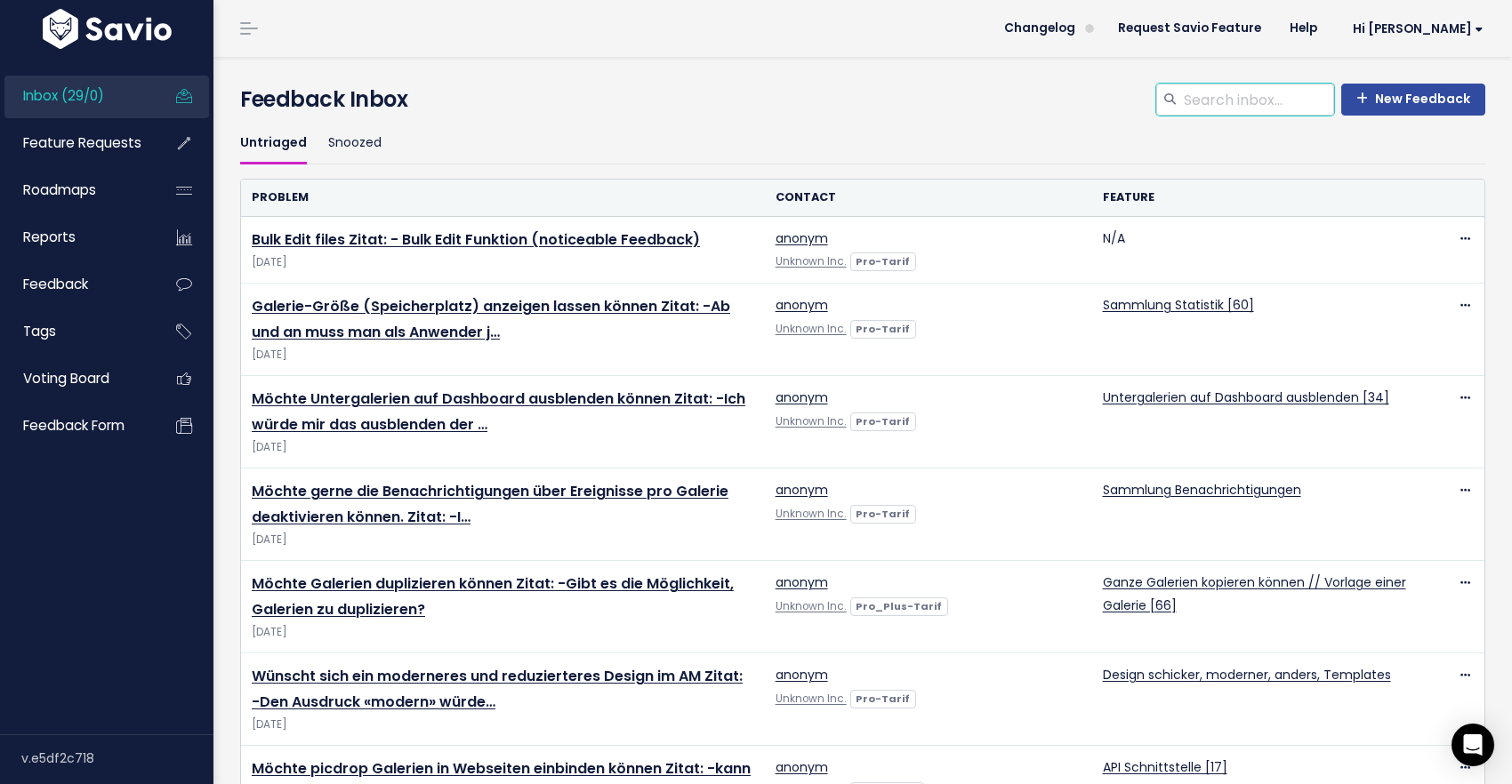
click at [1259, 106] on input "search" at bounding box center [1258, 99] width 153 height 32
type input "umbennen"
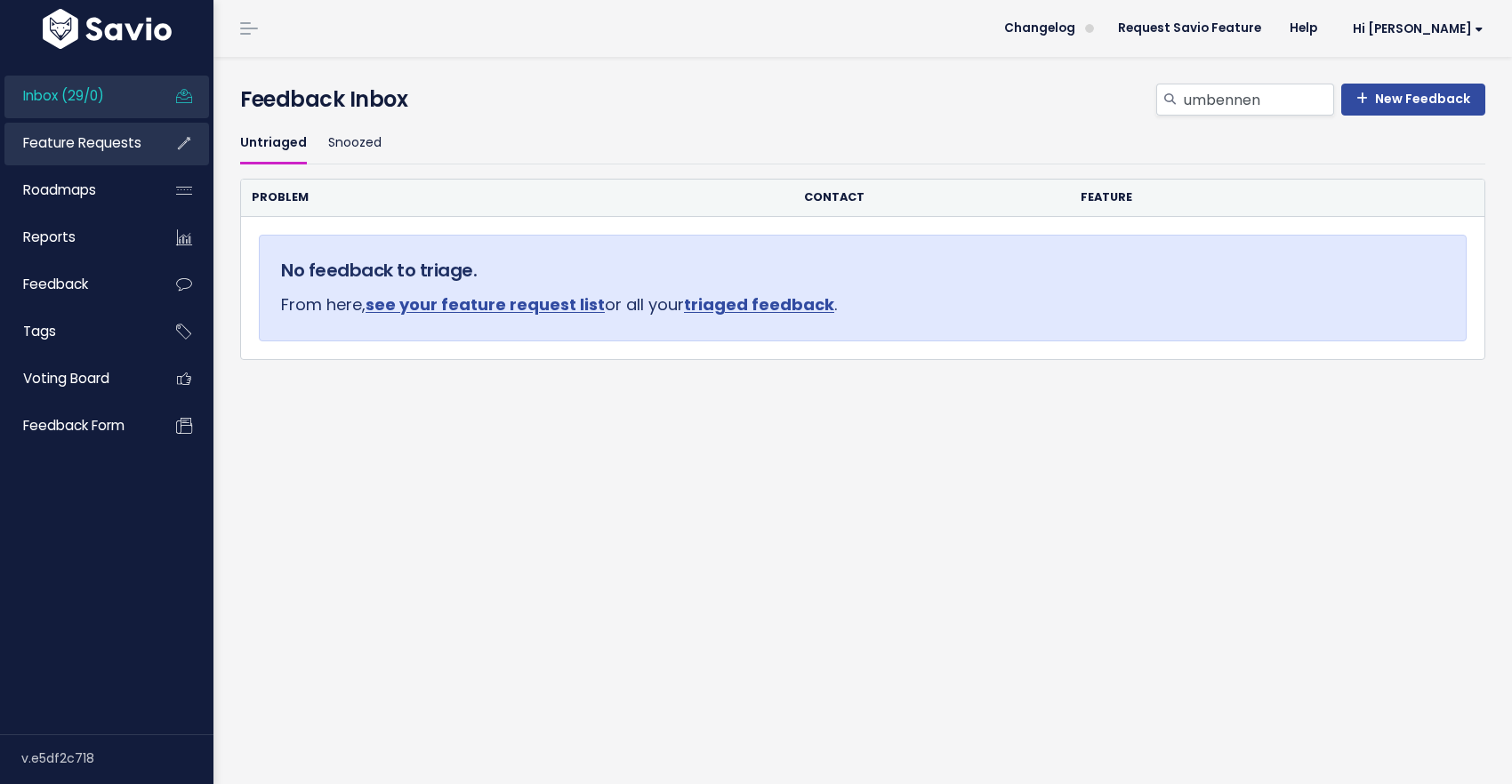
click at [97, 143] on span "Feature Requests" at bounding box center [81, 143] width 118 height 19
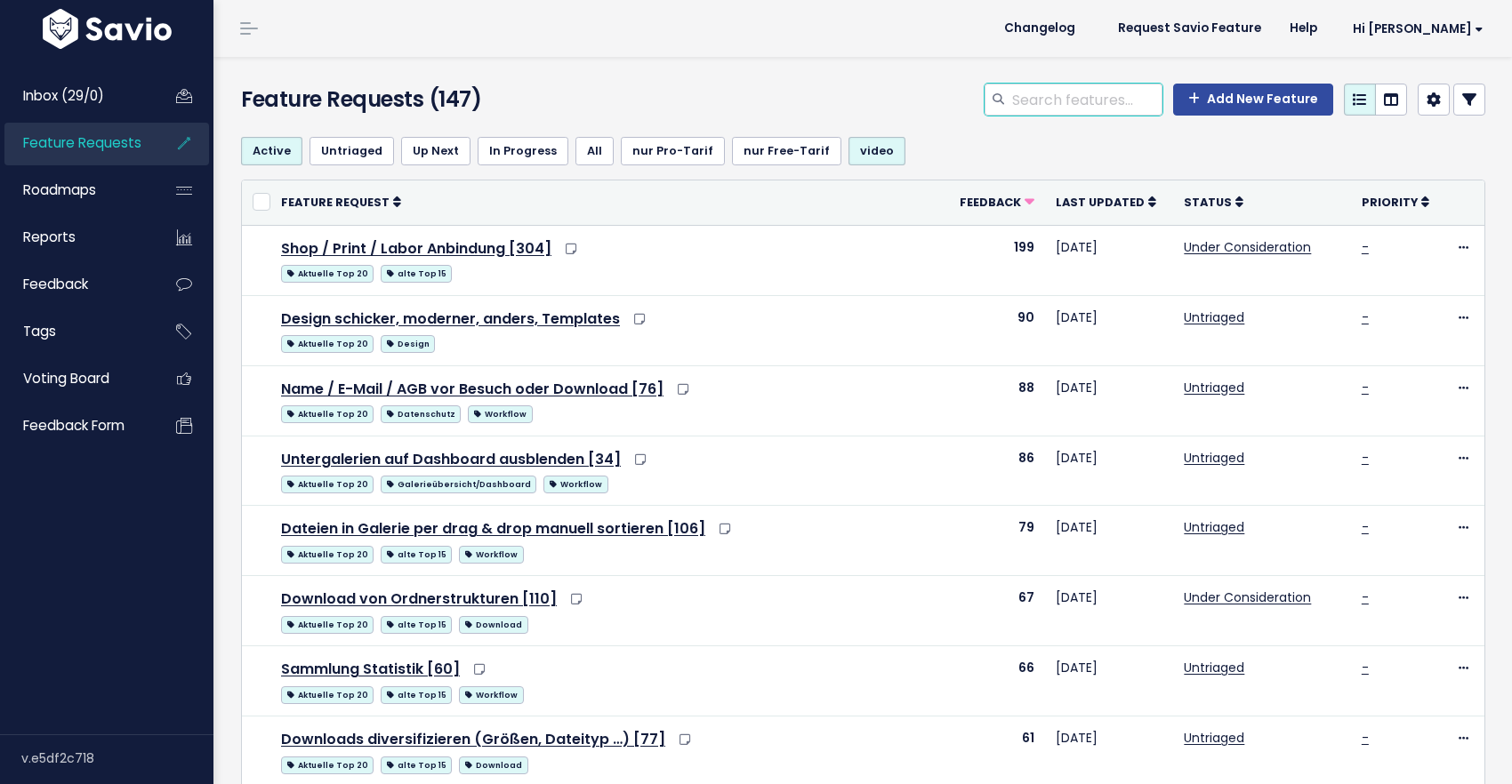
click at [1107, 98] on input "search" at bounding box center [1086, 99] width 153 height 32
type input "umbenenn"
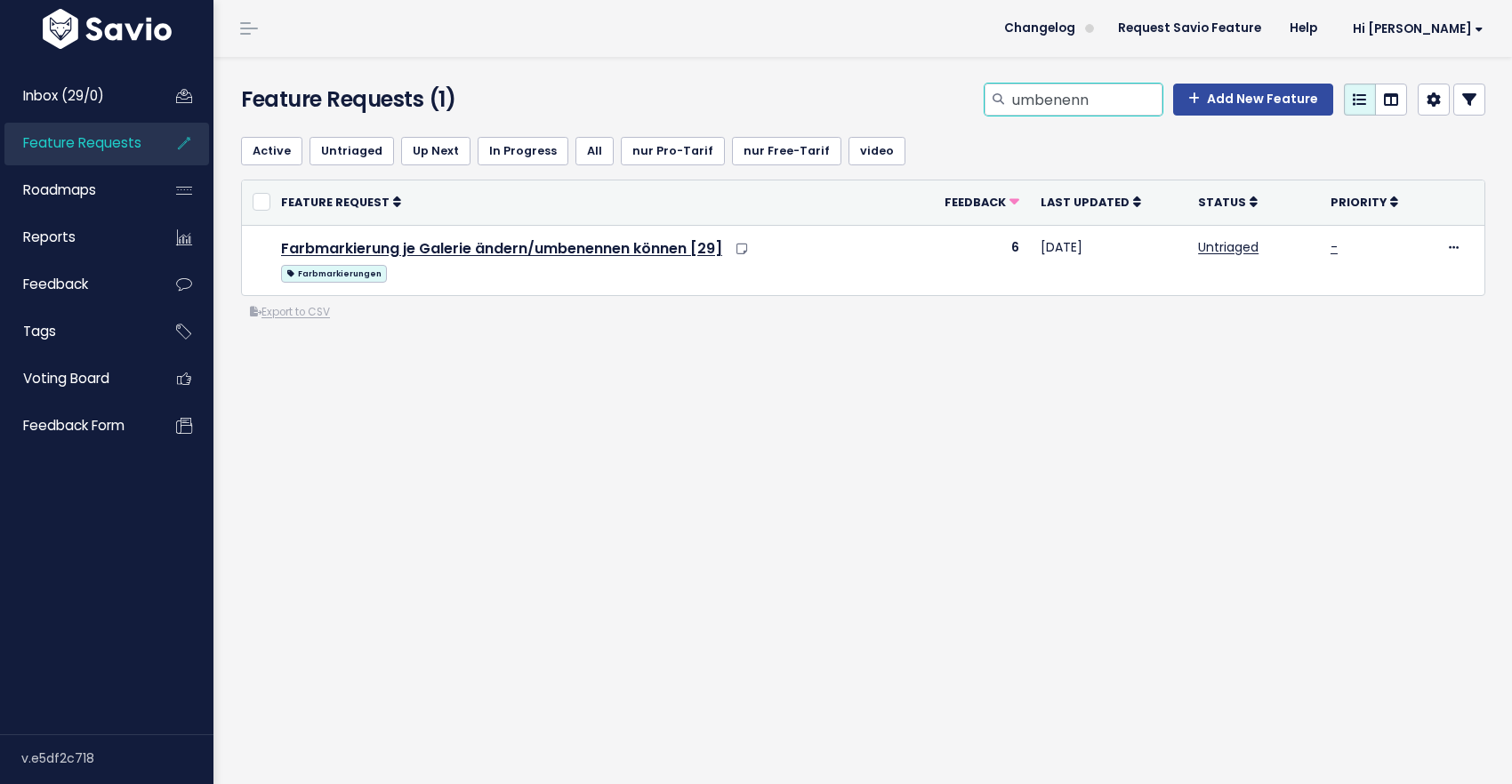
click at [1065, 101] on input "umbenenn" at bounding box center [1086, 99] width 153 height 32
type input "umbene"
click at [94, 145] on span "Feature Requests" at bounding box center [81, 143] width 118 height 19
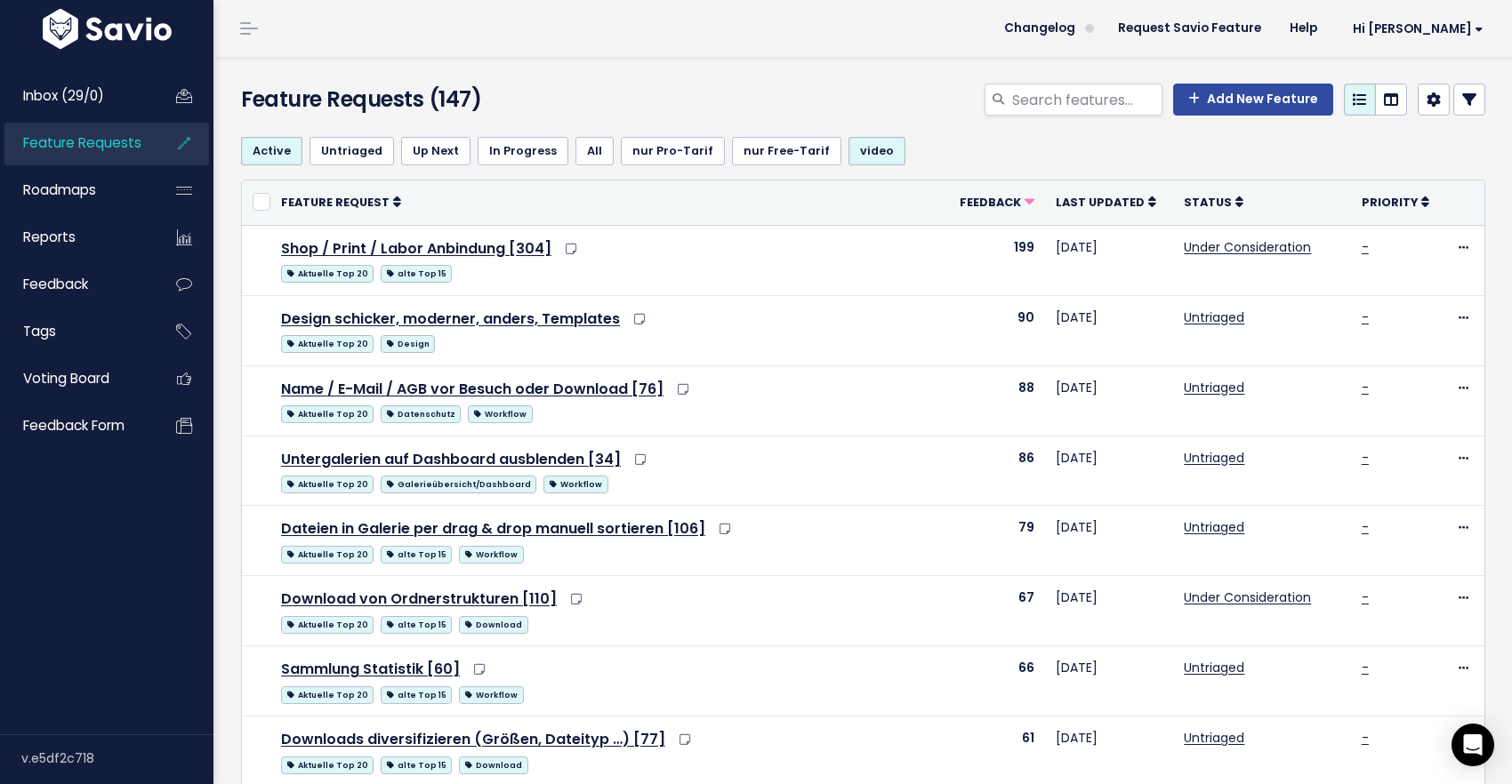
click at [1468, 103] on icon at bounding box center [1468, 99] width 14 height 14
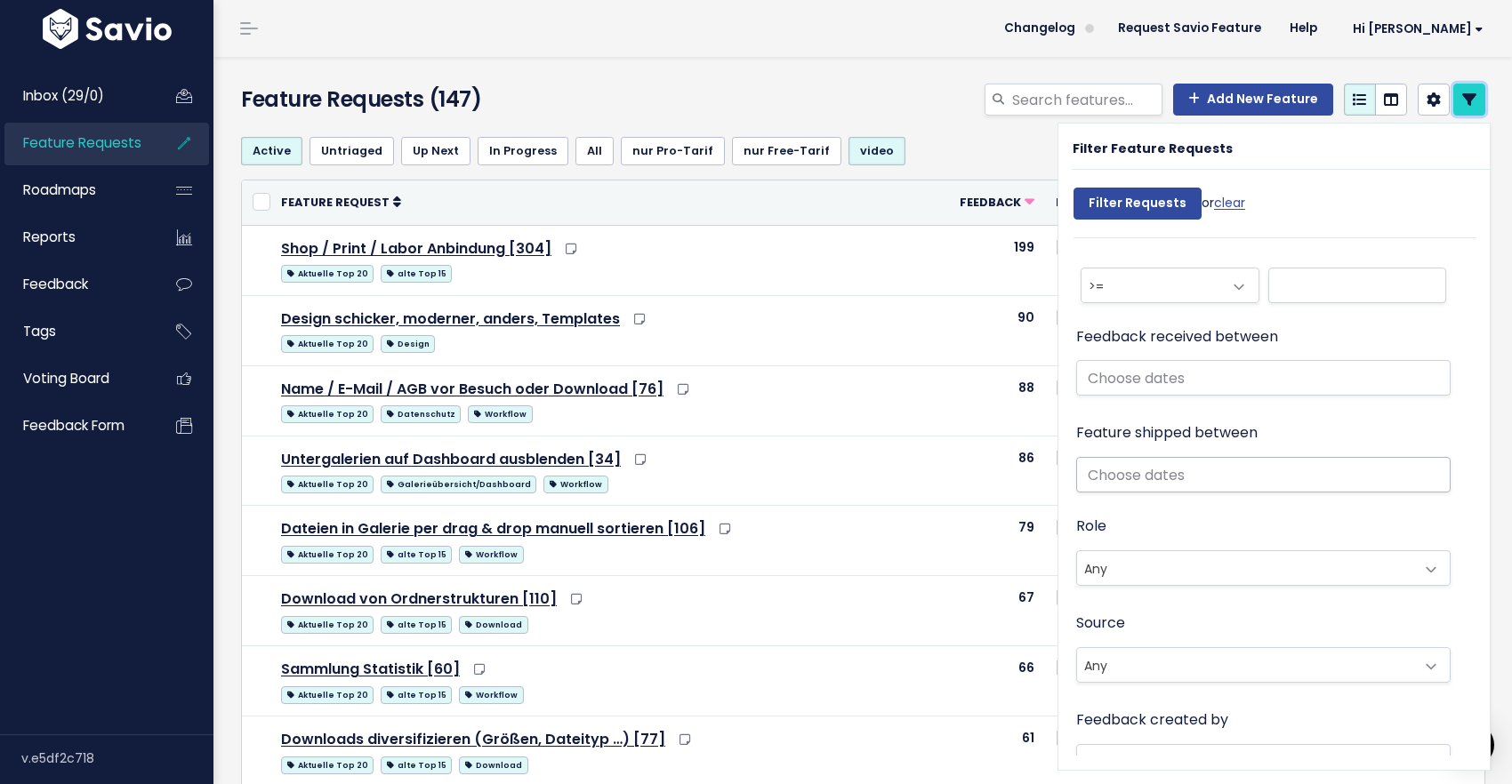
scroll to position [1131, 0]
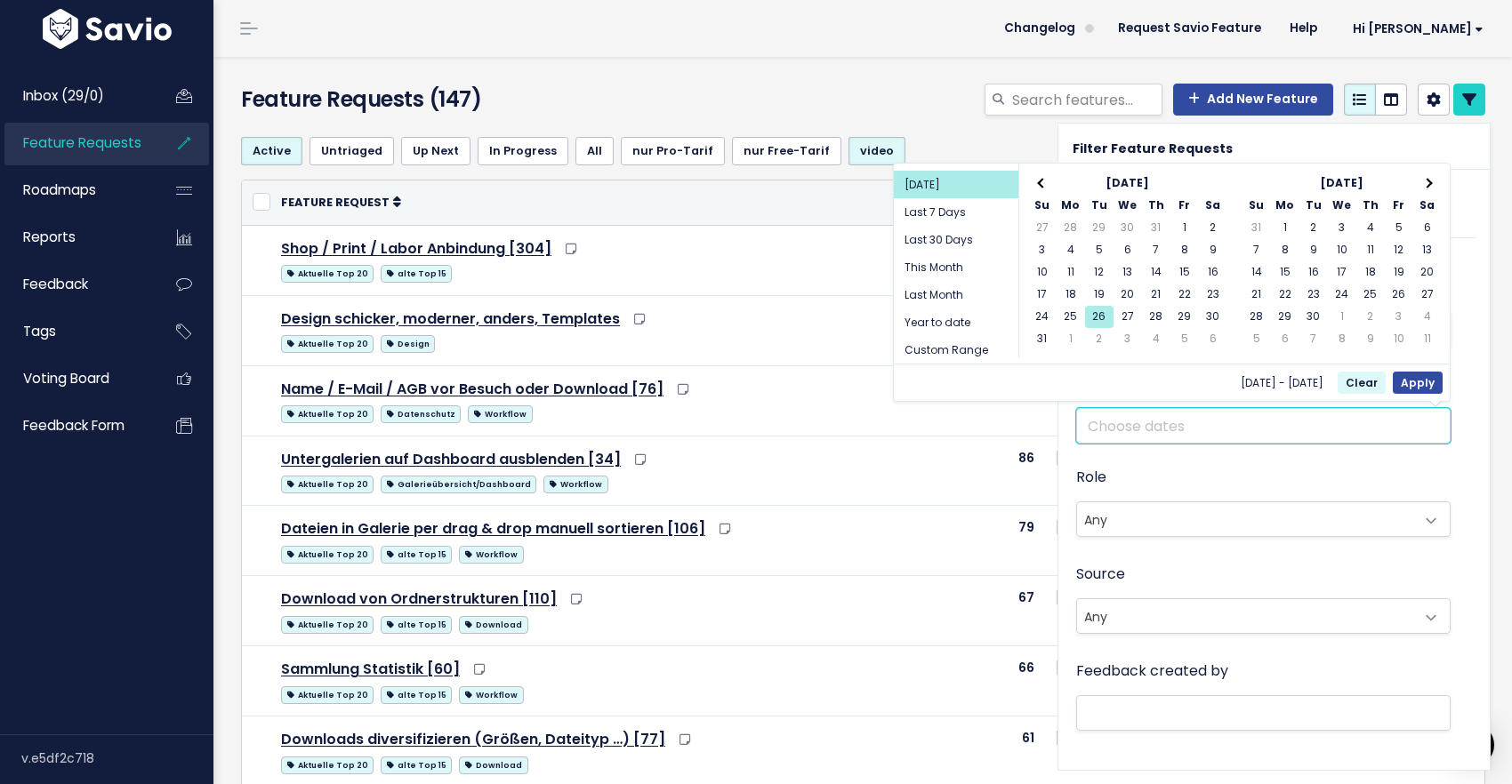
click at [1195, 419] on input "text" at bounding box center [1263, 426] width 374 height 36
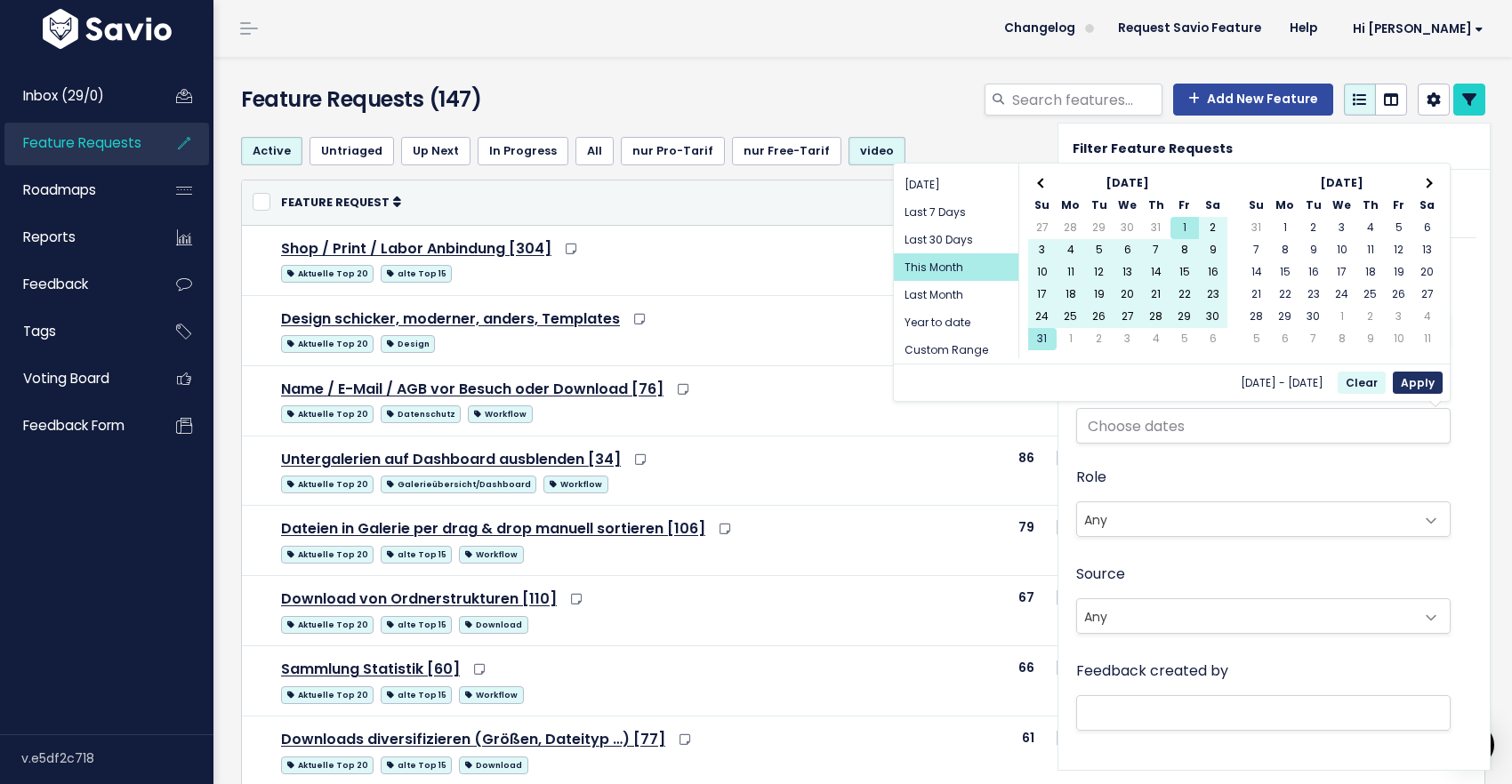
click at [1411, 378] on button "Apply" at bounding box center [1417, 382] width 50 height 22
type input "[DATE] - [DATE] (This Month)"
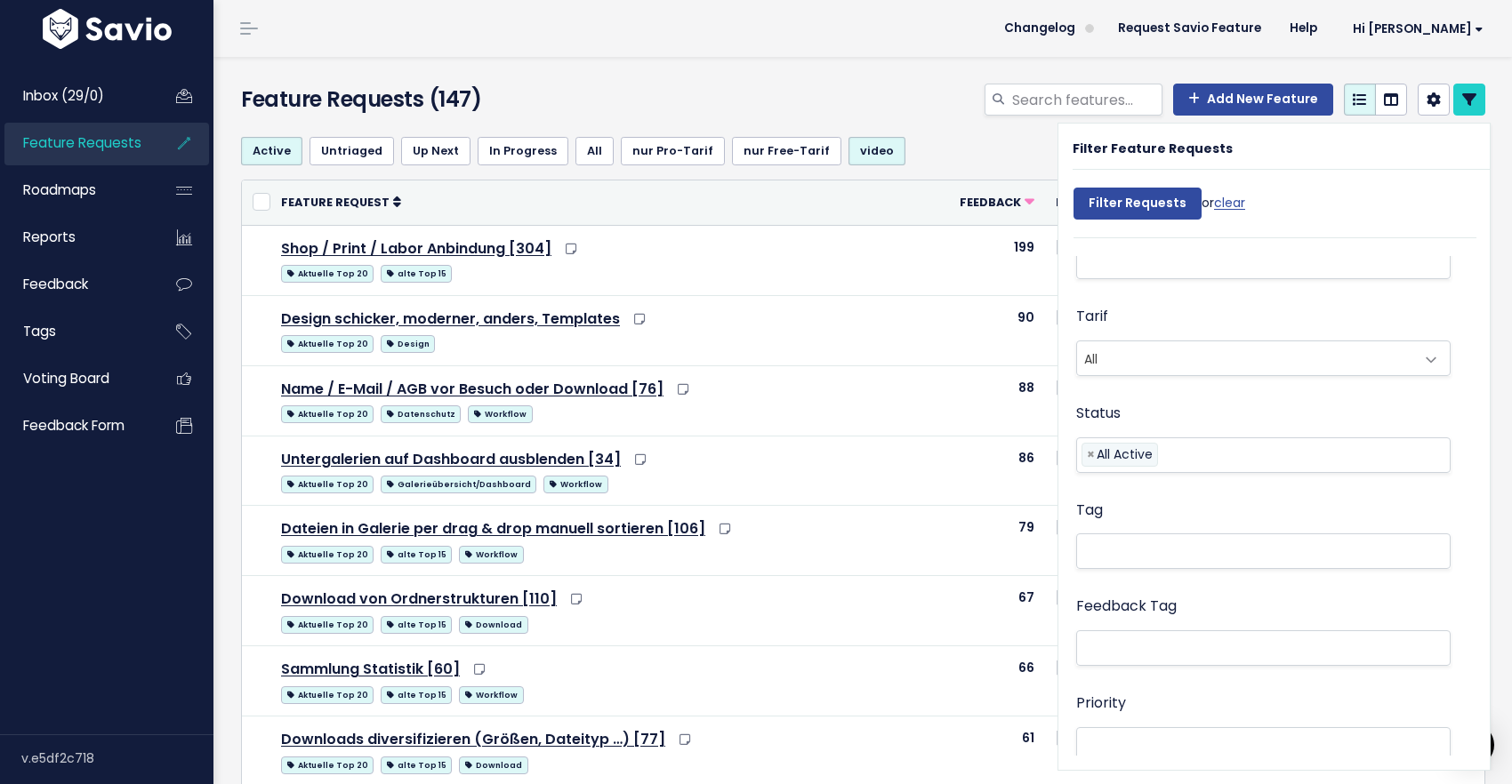
scroll to position [294, 0]
click at [1244, 405] on li at bounding box center [1300, 402] width 275 height 22
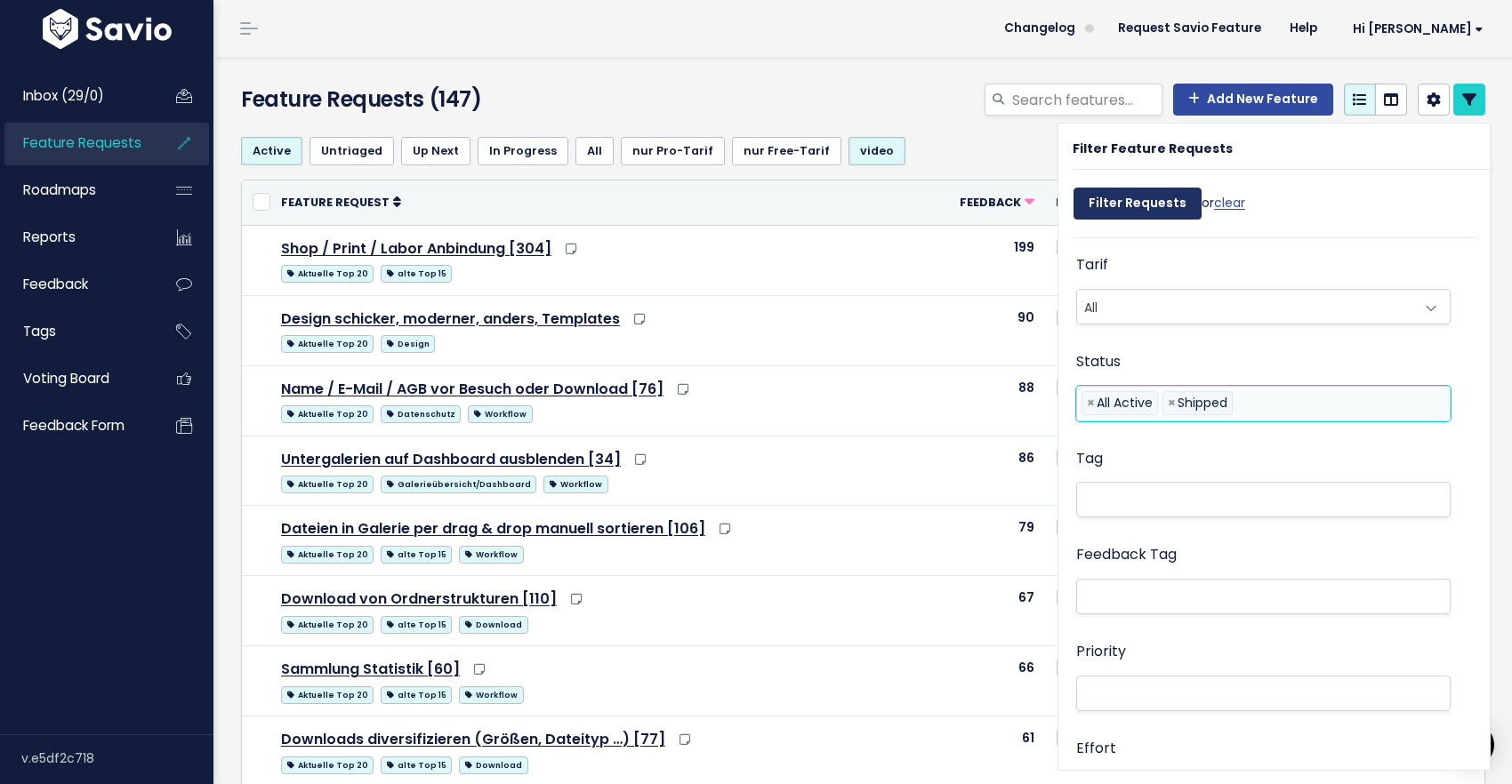
click at [1151, 208] on input "Filter Requests" at bounding box center [1137, 204] width 128 height 32
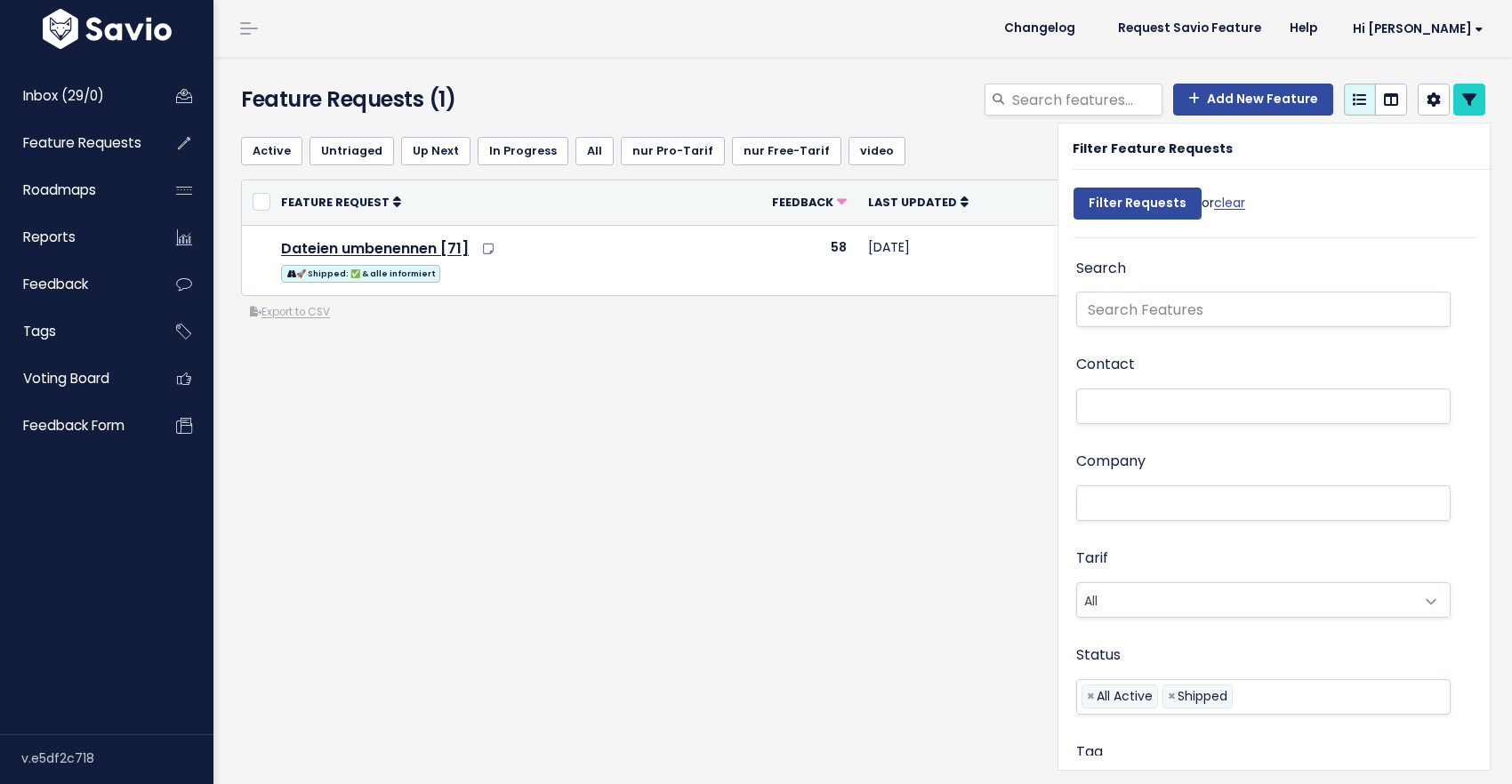
select select
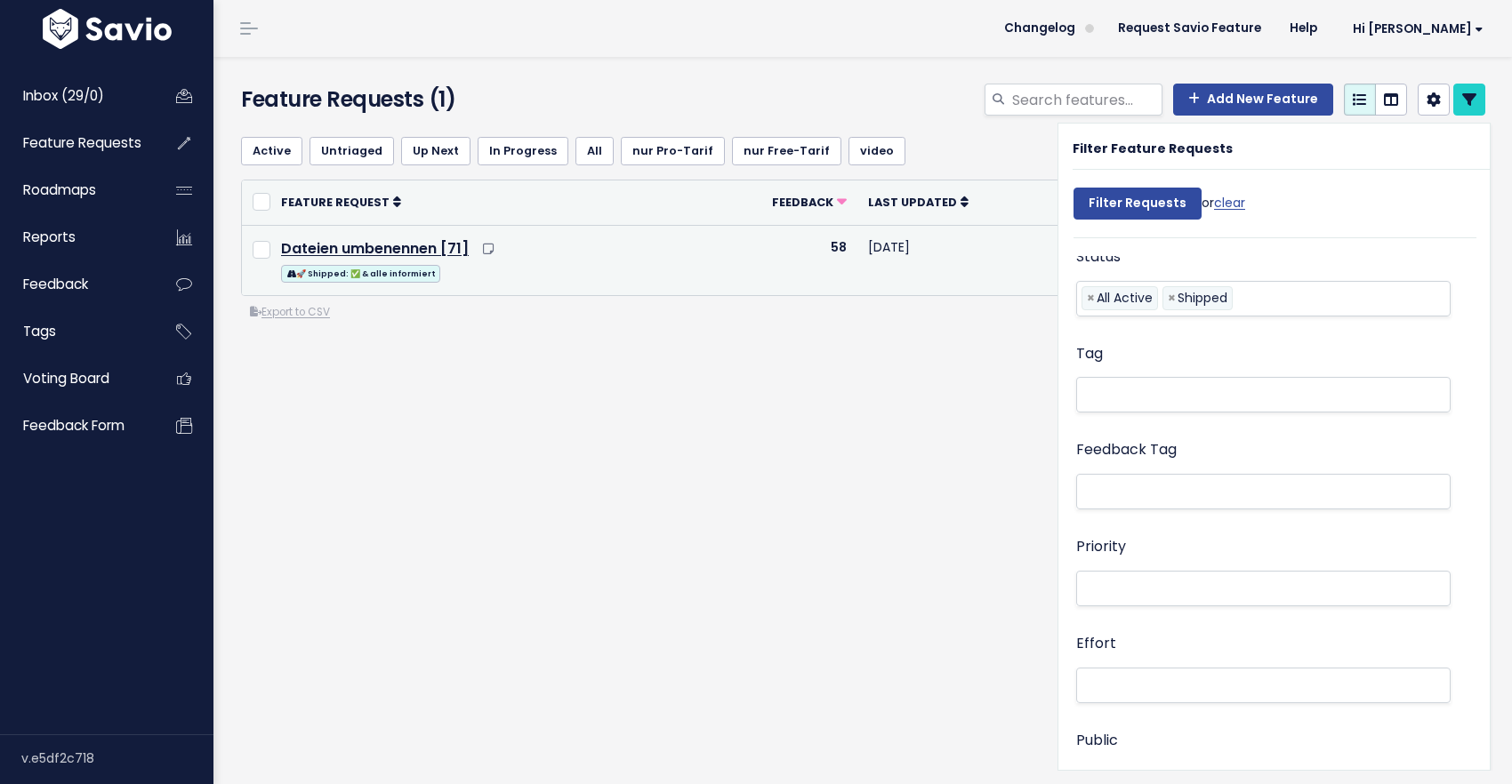
click at [615, 267] on div "🚀 Shipped: ✅ & alle informiert" at bounding box center [479, 272] width 397 height 22
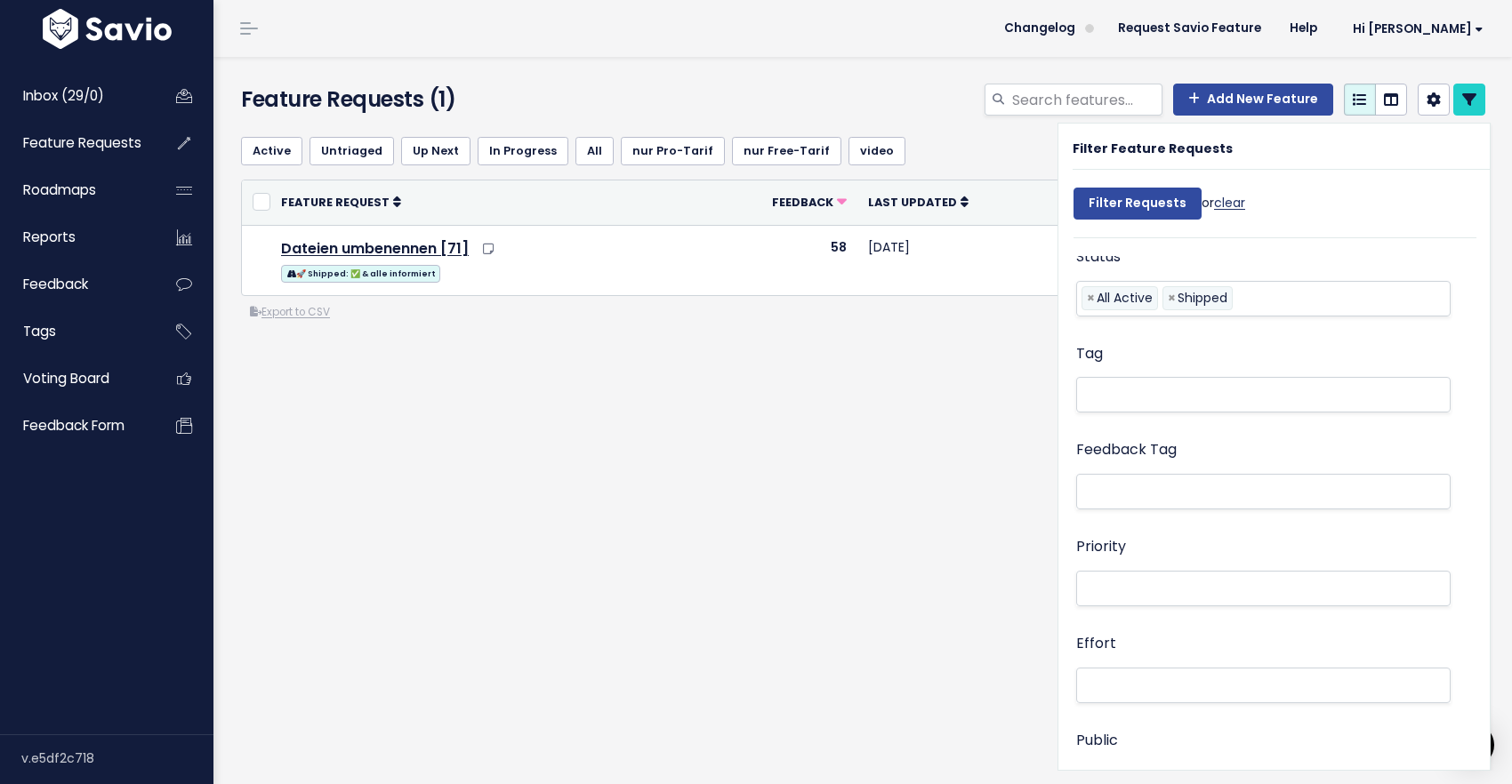
click at [1234, 205] on link "clear" at bounding box center [1229, 203] width 31 height 18
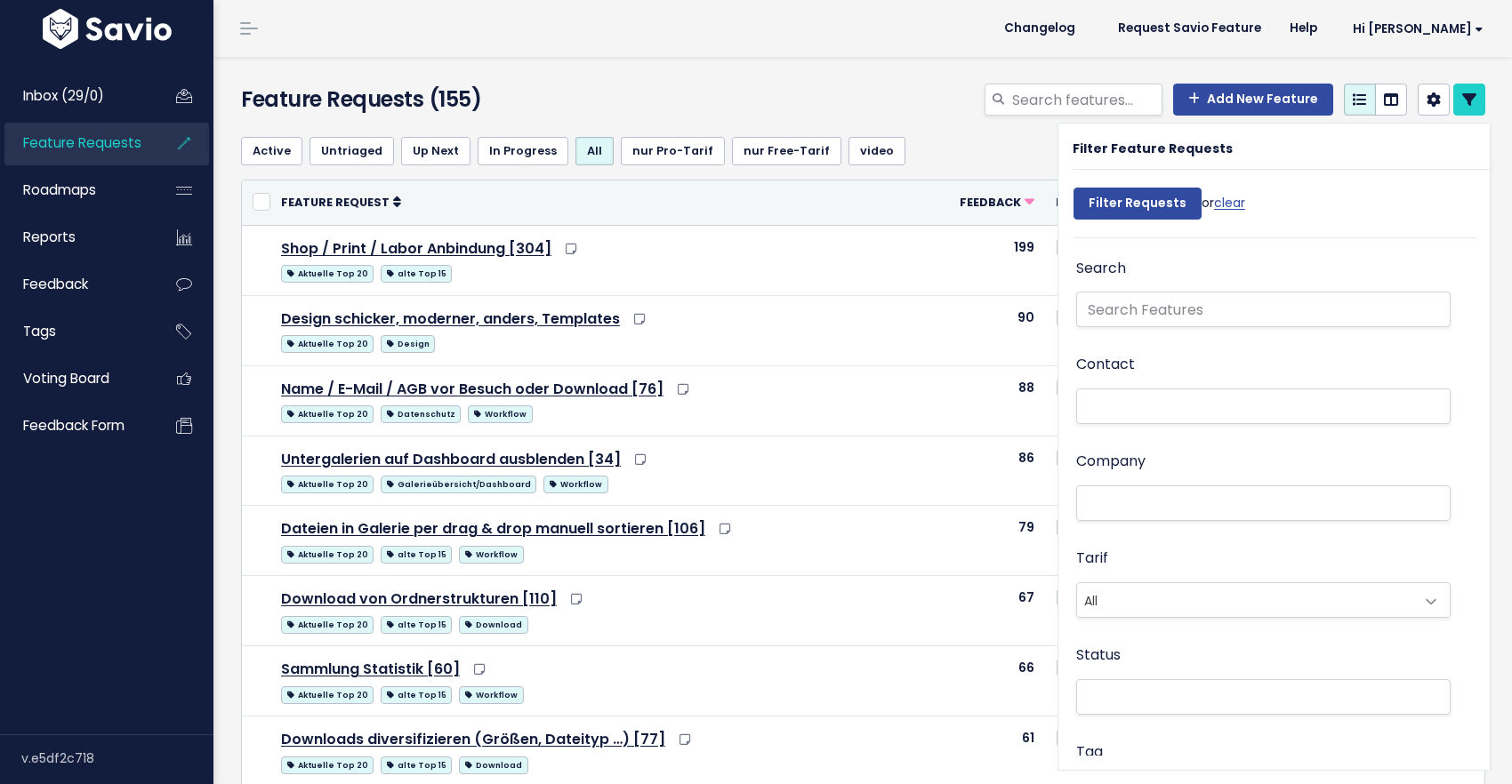
select select
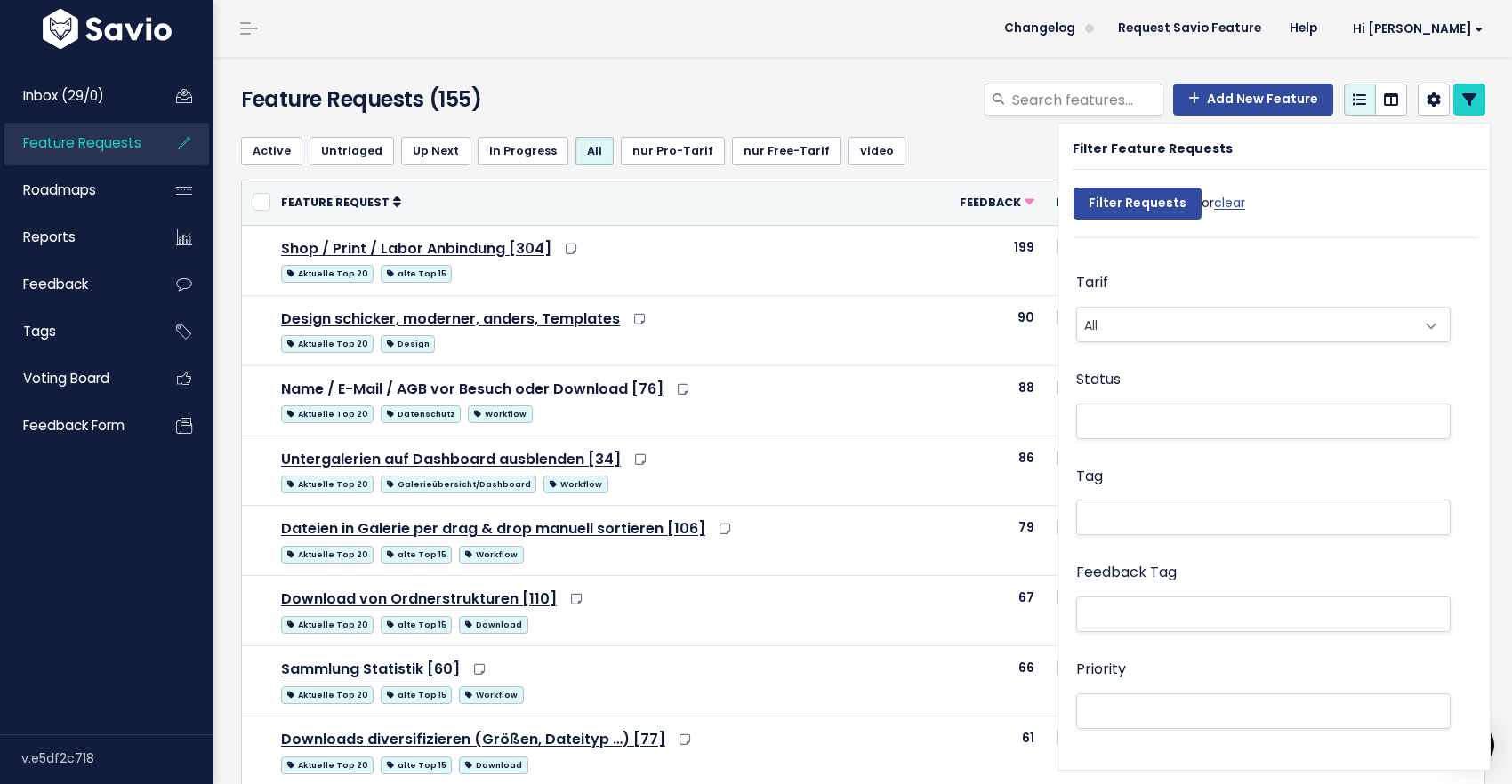
scroll to position [290, 0]
click at [1148, 399] on li at bounding box center [1260, 406] width 356 height 22
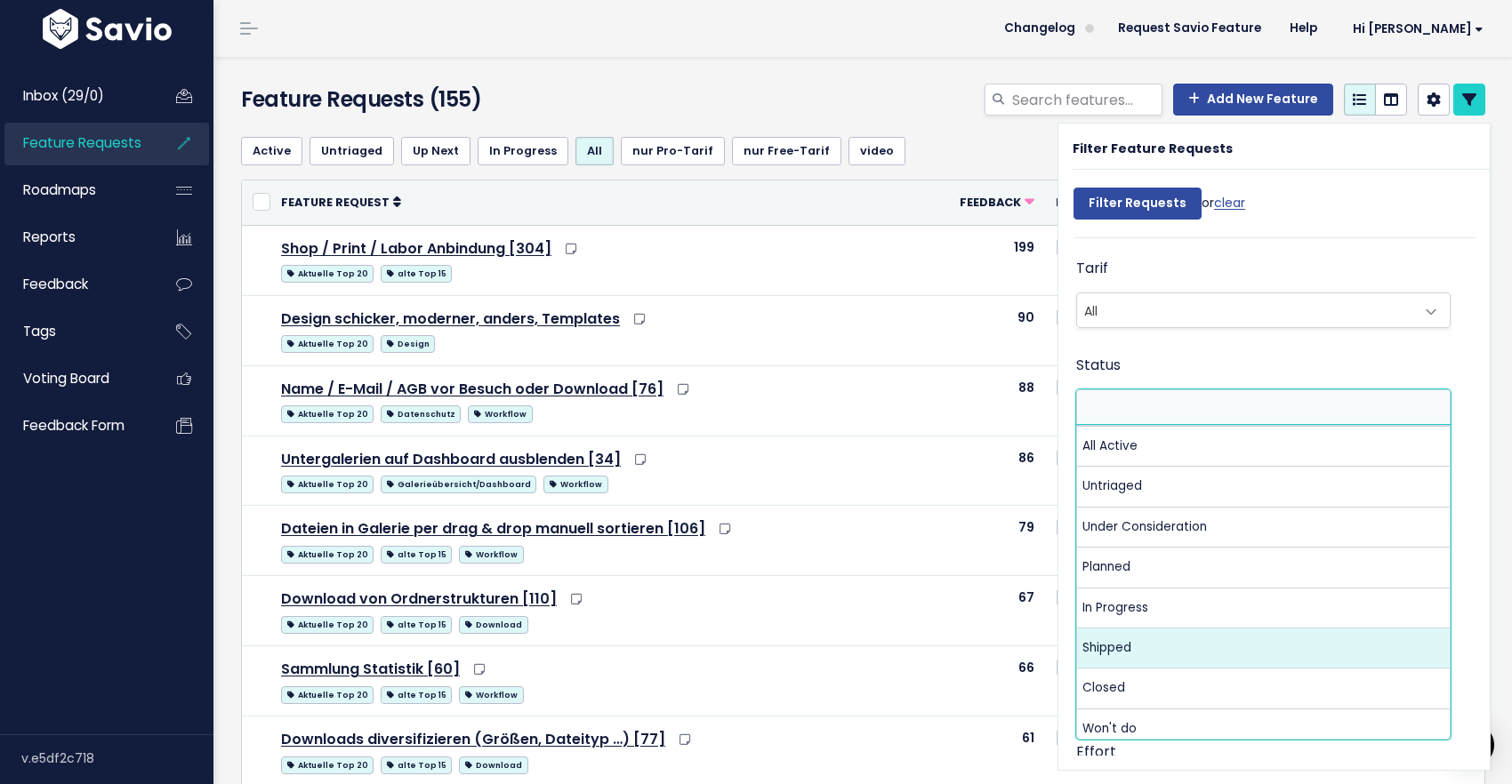
select select "SHIPPED"
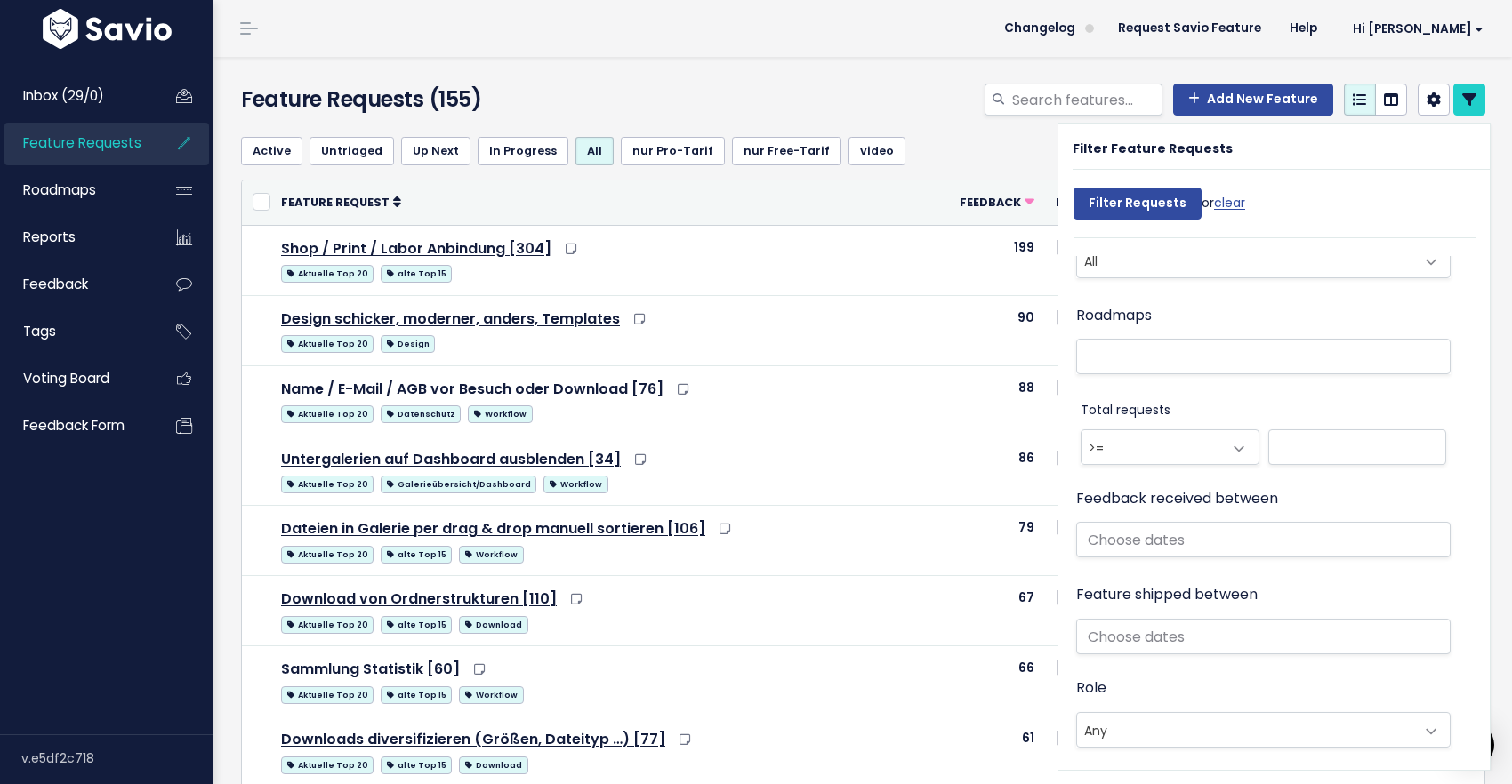
scroll to position [924, 0]
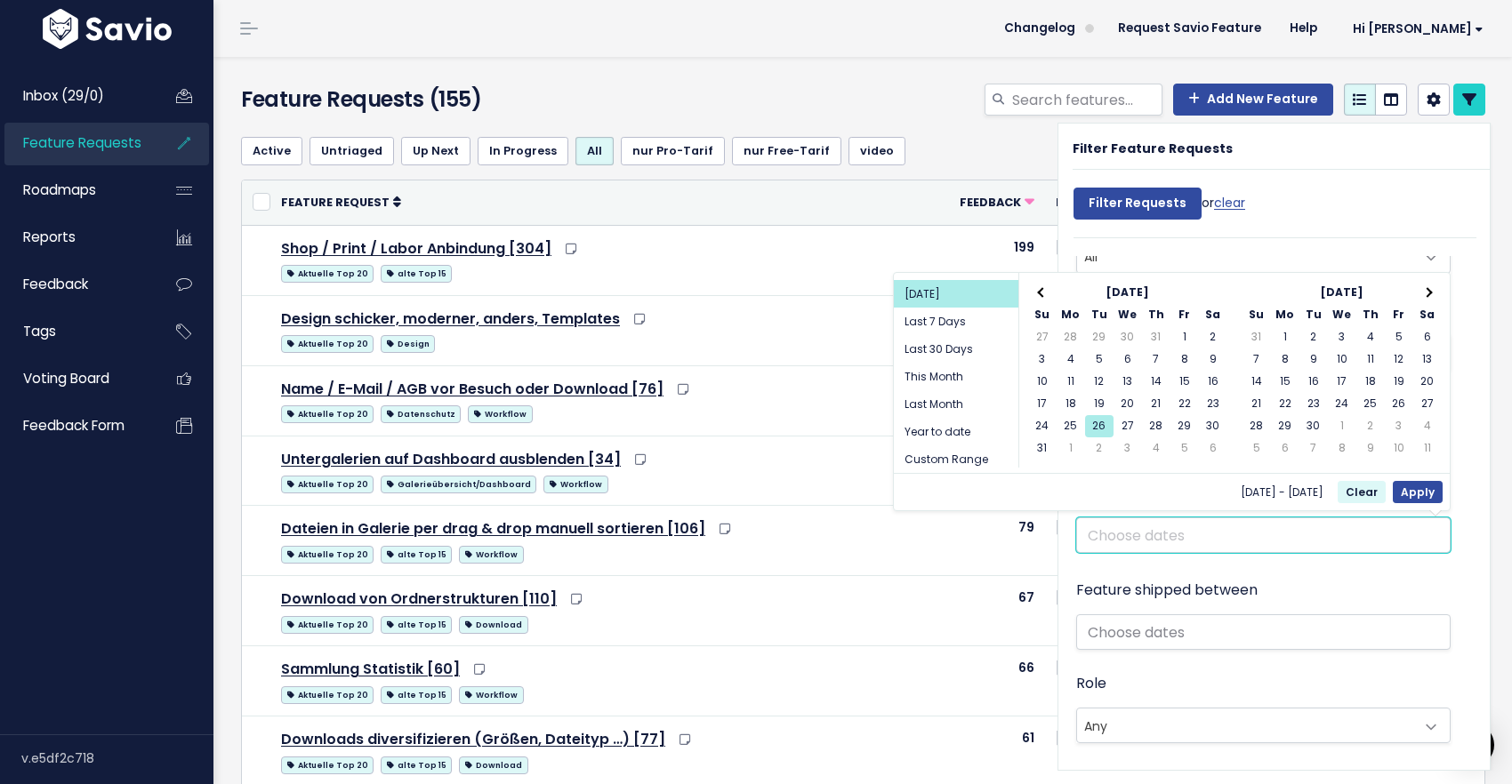
click at [1162, 530] on input "text" at bounding box center [1263, 535] width 374 height 36
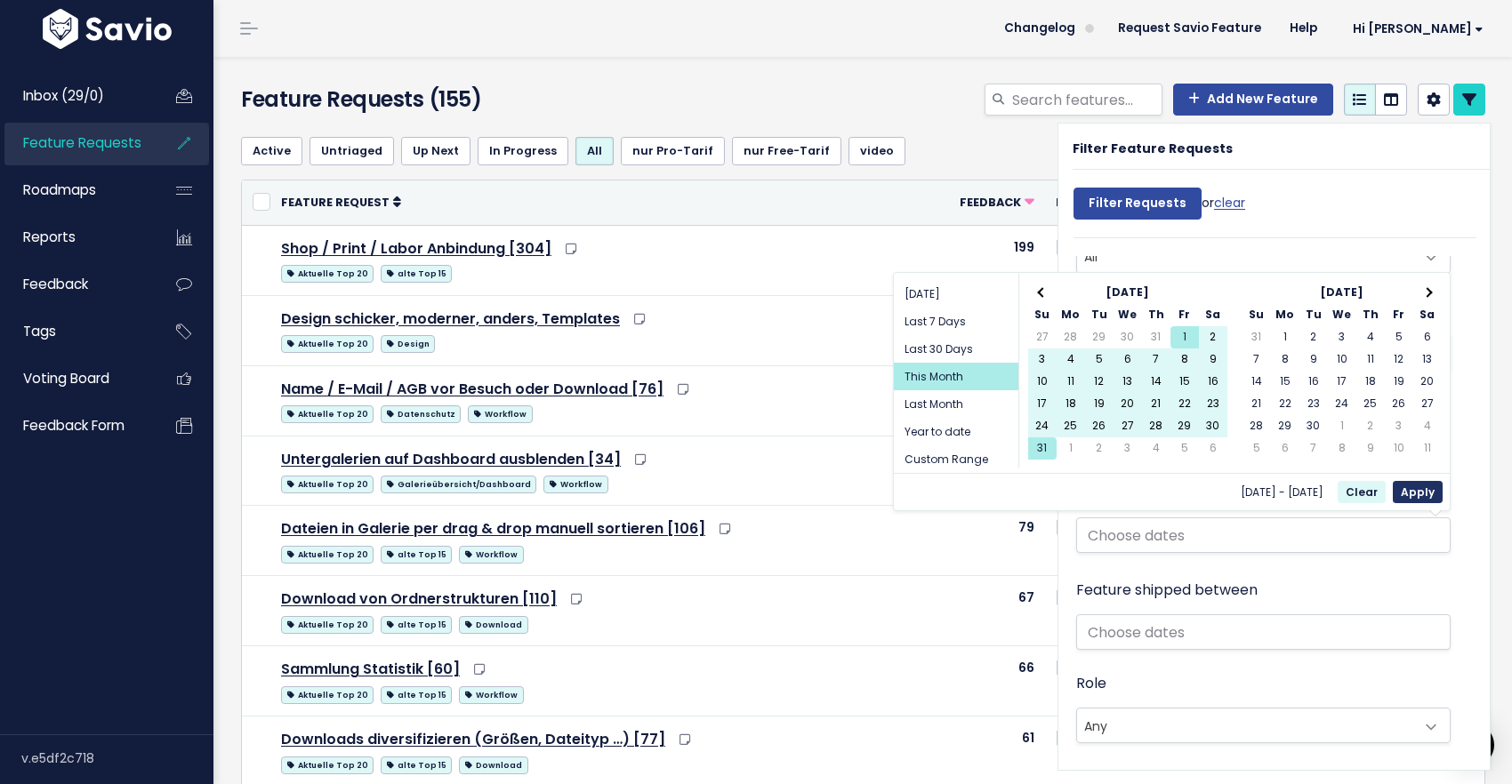
click at [1420, 487] on button "Apply" at bounding box center [1417, 491] width 50 height 22
type input "Aug 1 2025 - Aug 31 2025 (This Month)"
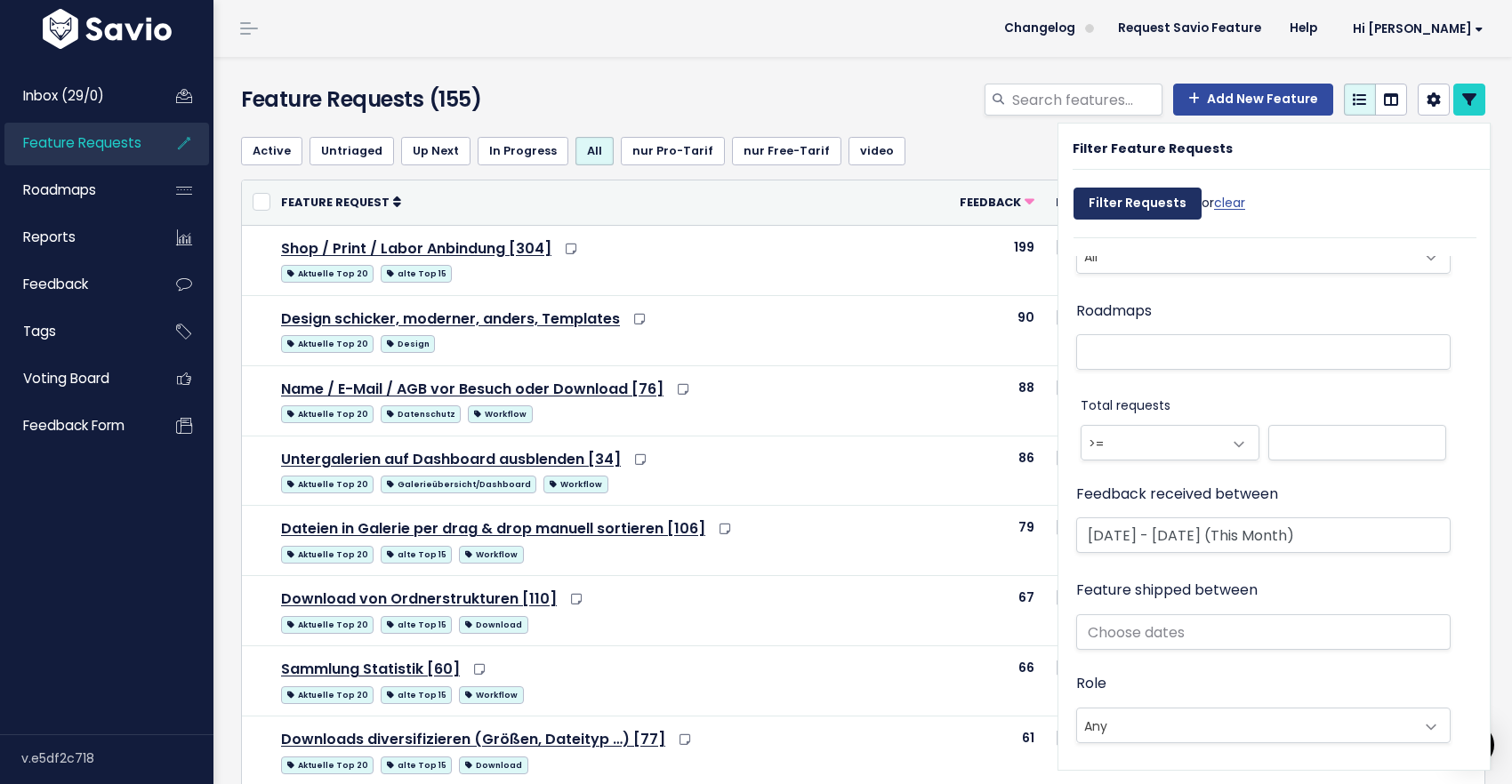
click at [1170, 201] on input "Filter Requests" at bounding box center [1137, 204] width 128 height 32
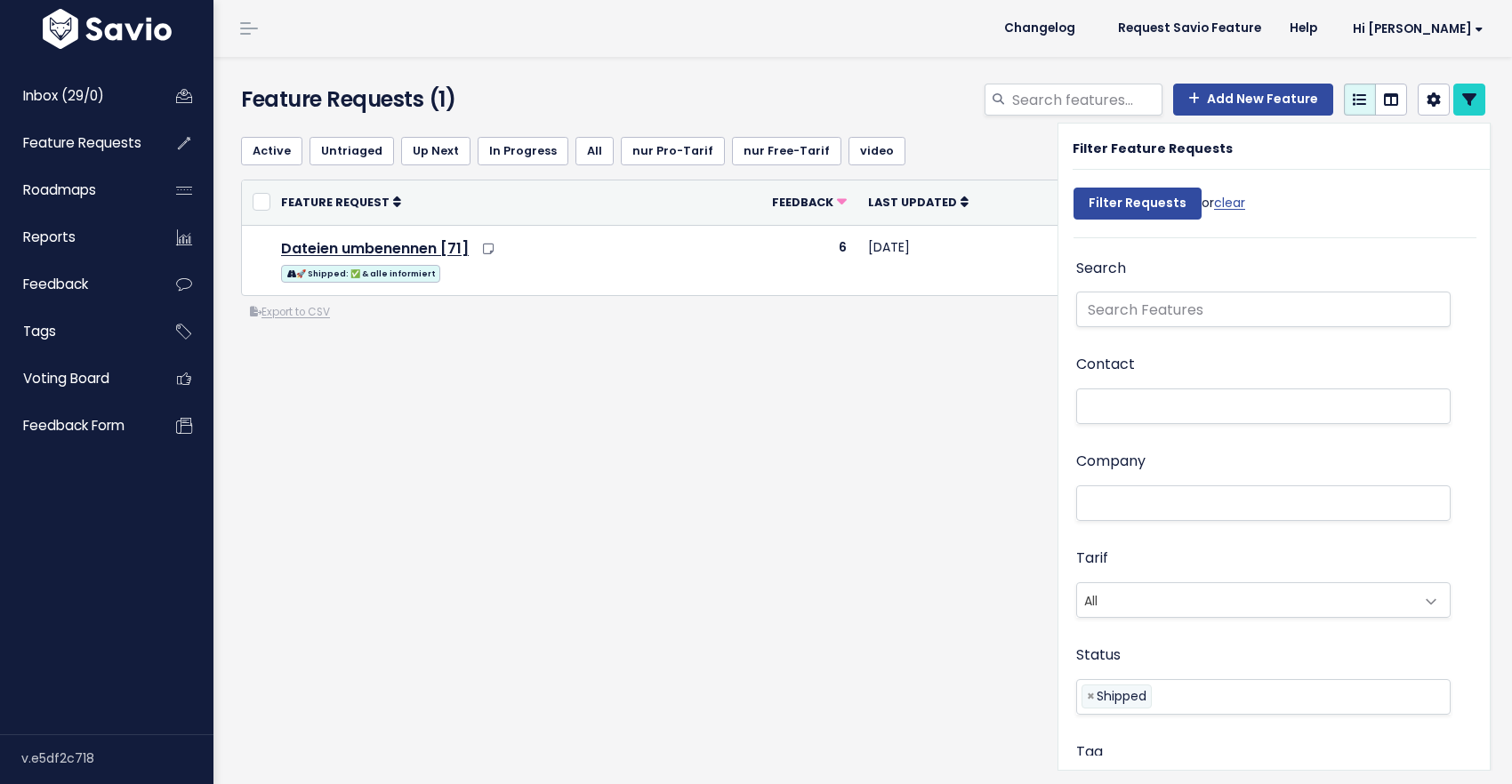
select select
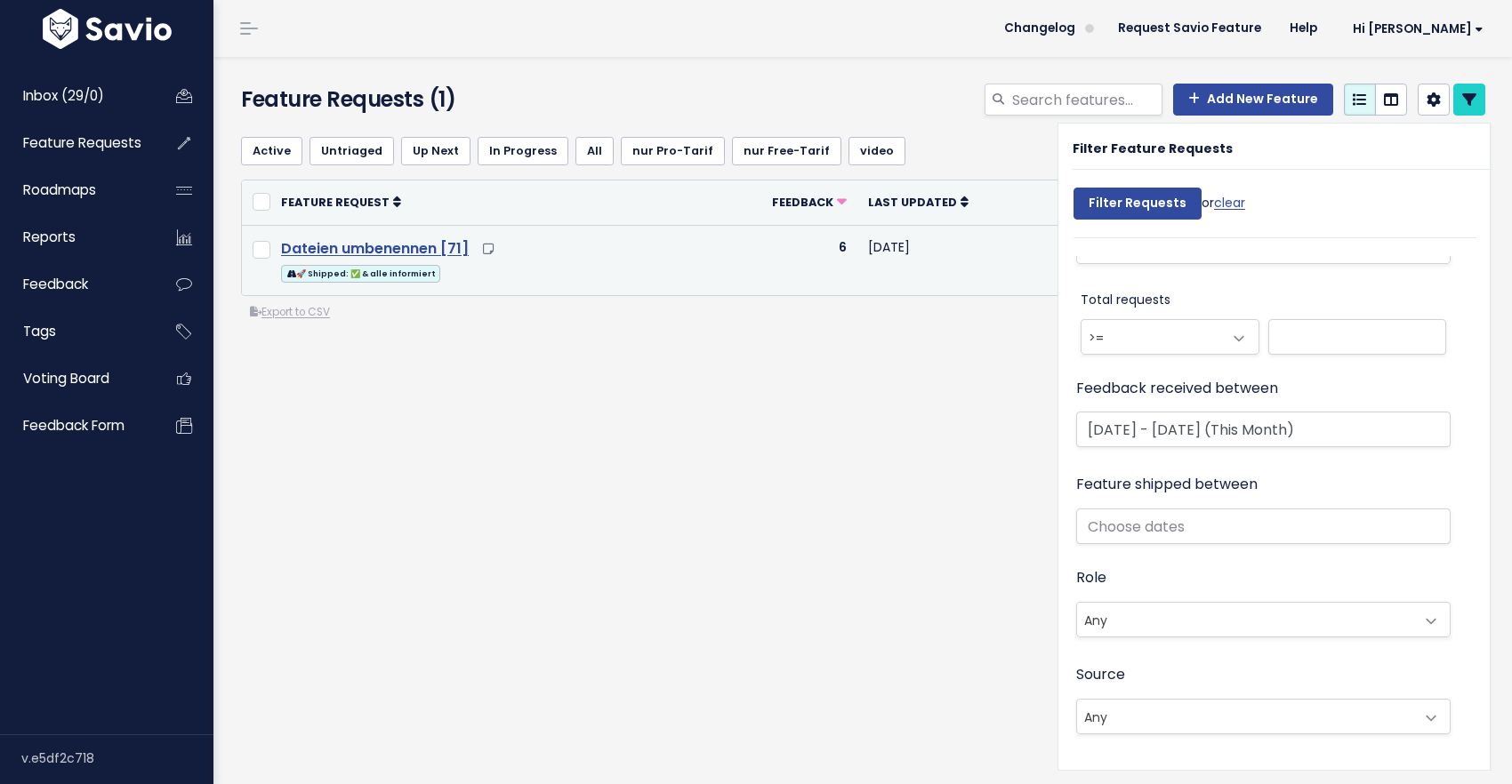
click at [431, 245] on link "Dateien umbenennen [71]" at bounding box center [375, 249] width 188 height 21
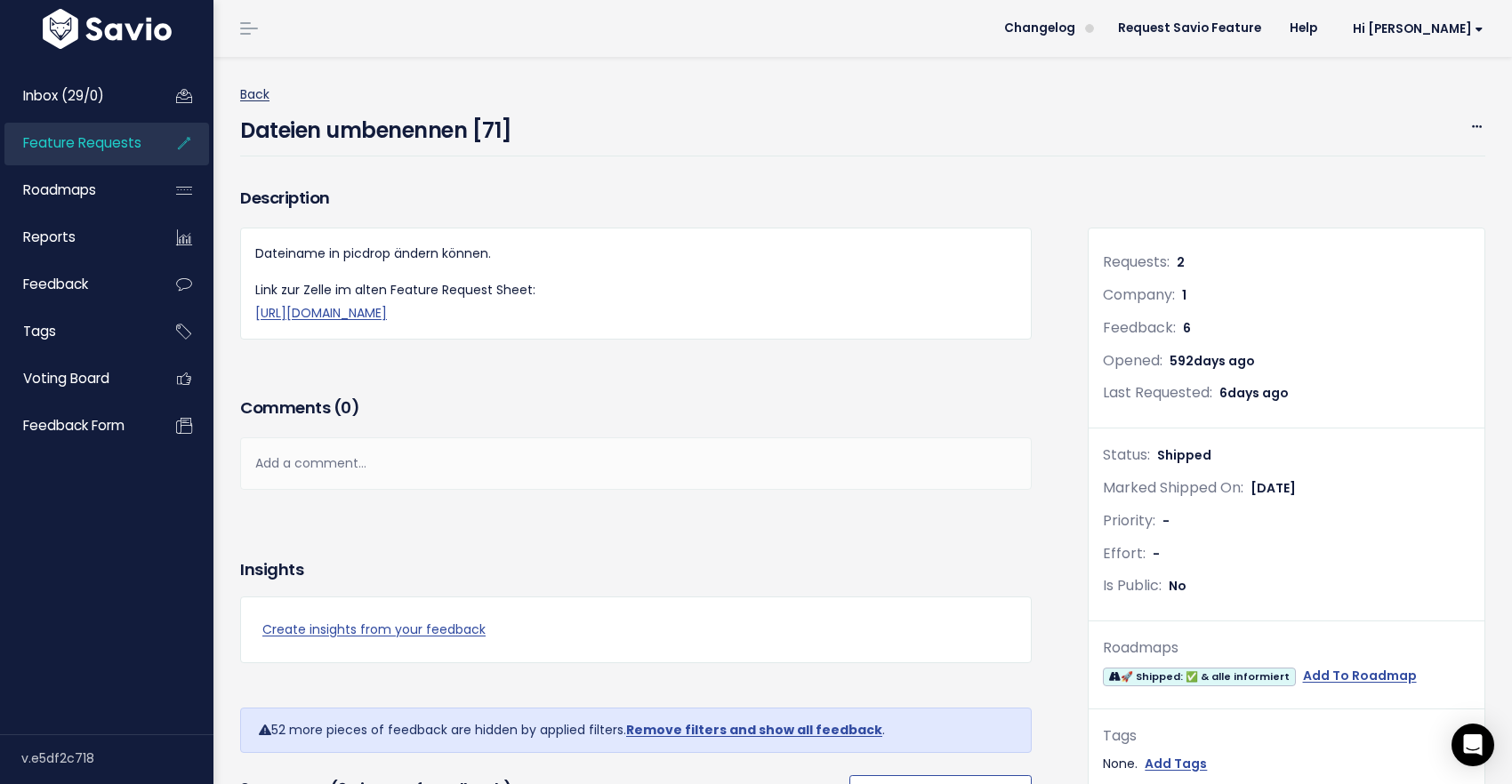
click at [261, 96] on link "Back" at bounding box center [254, 94] width 29 height 18
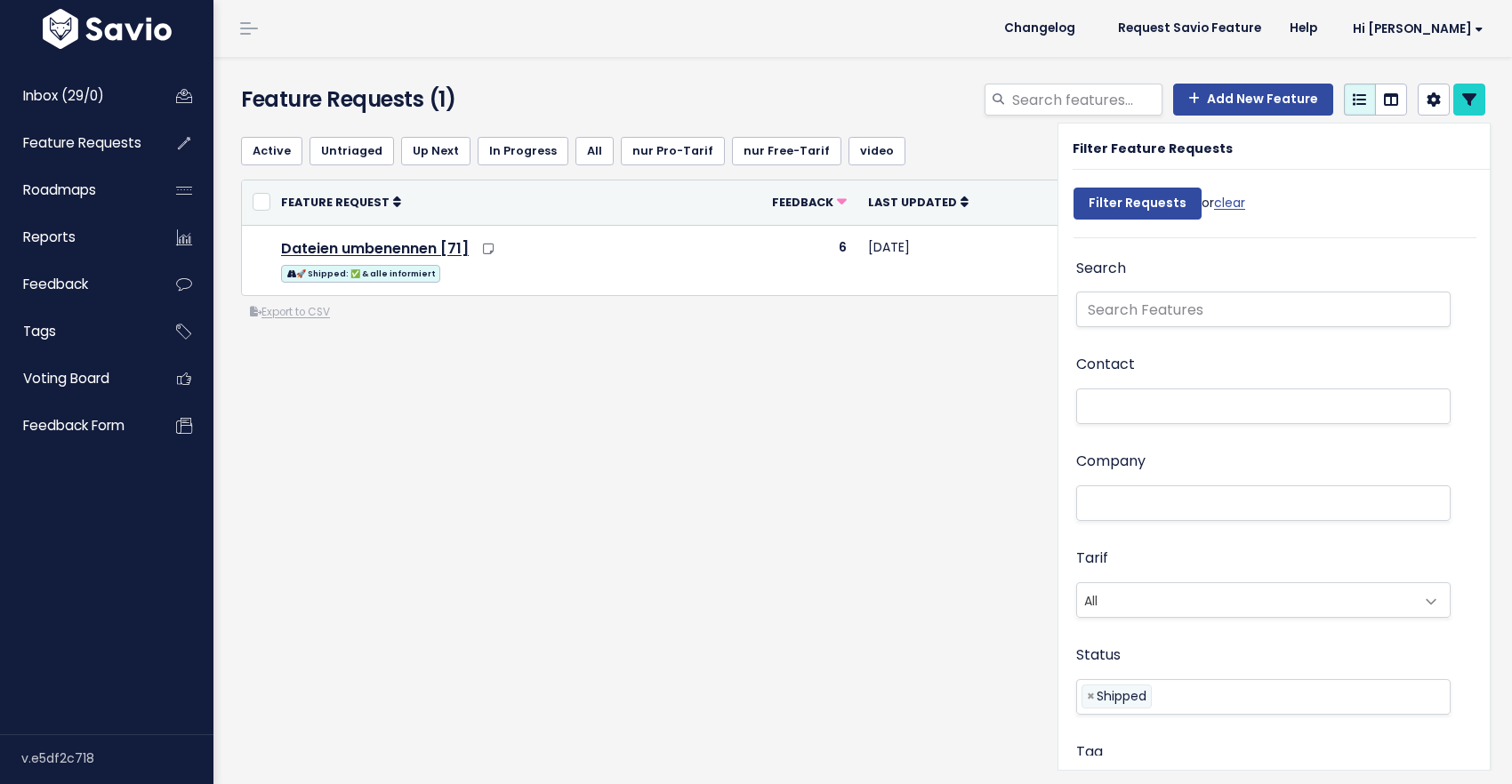
select select
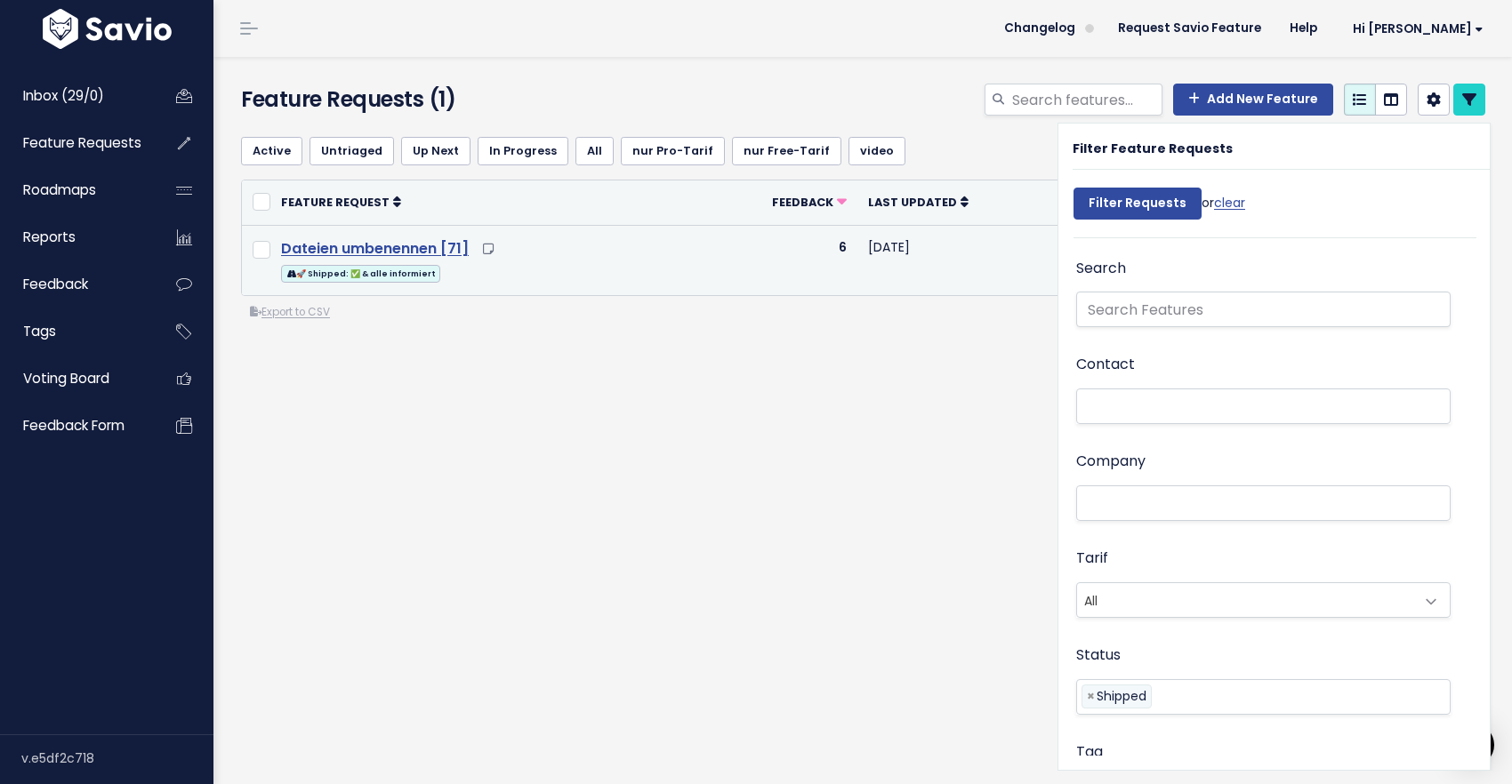
click at [407, 249] on link "Dateien umbenennen [71]" at bounding box center [375, 249] width 188 height 21
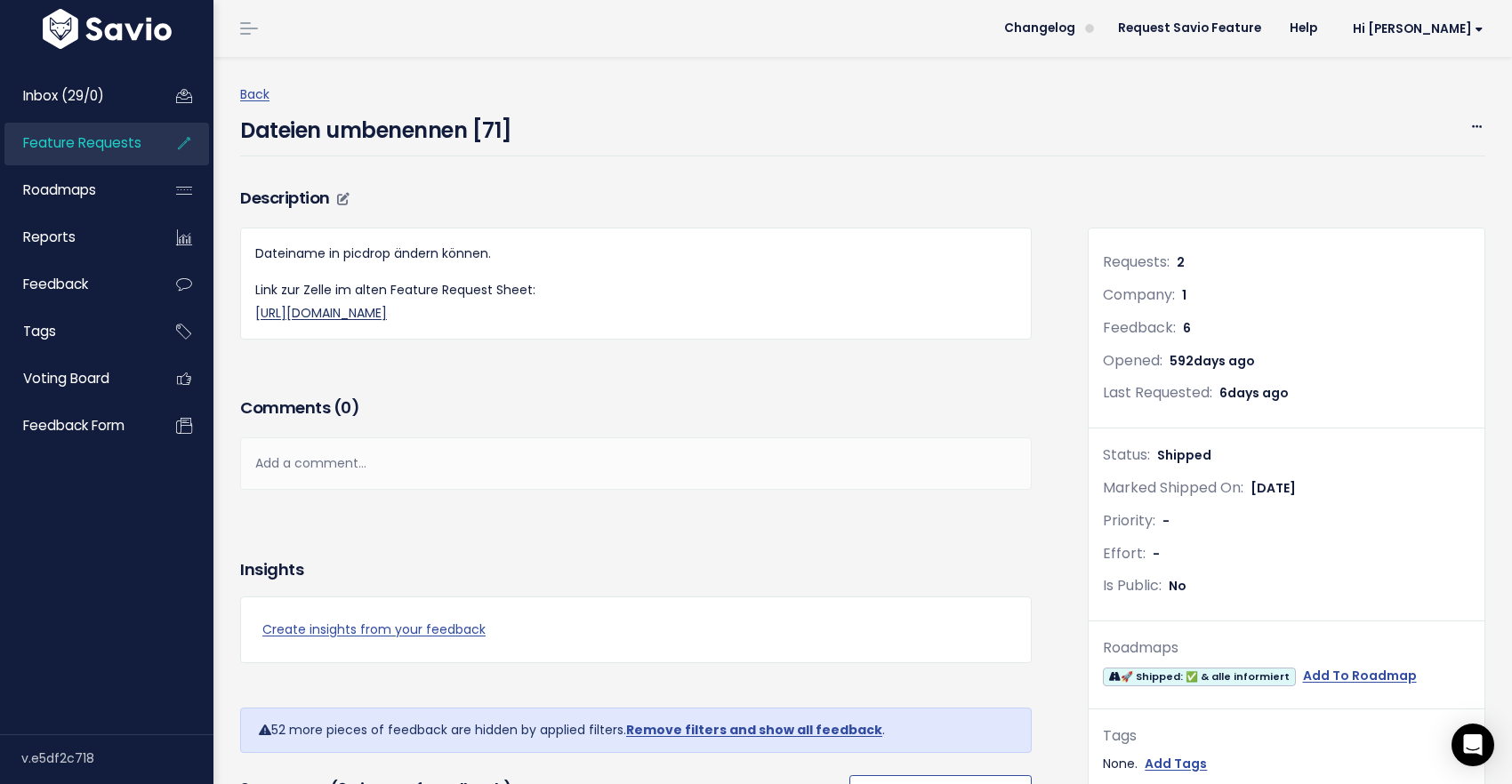
click at [387, 311] on link "https://docs.google.com/spreadsheets/d/1M40jWw_Mf-3aiCQiLI_MAg4C2LlmHH2kXrCm-gs…" at bounding box center [320, 312] width 132 height 18
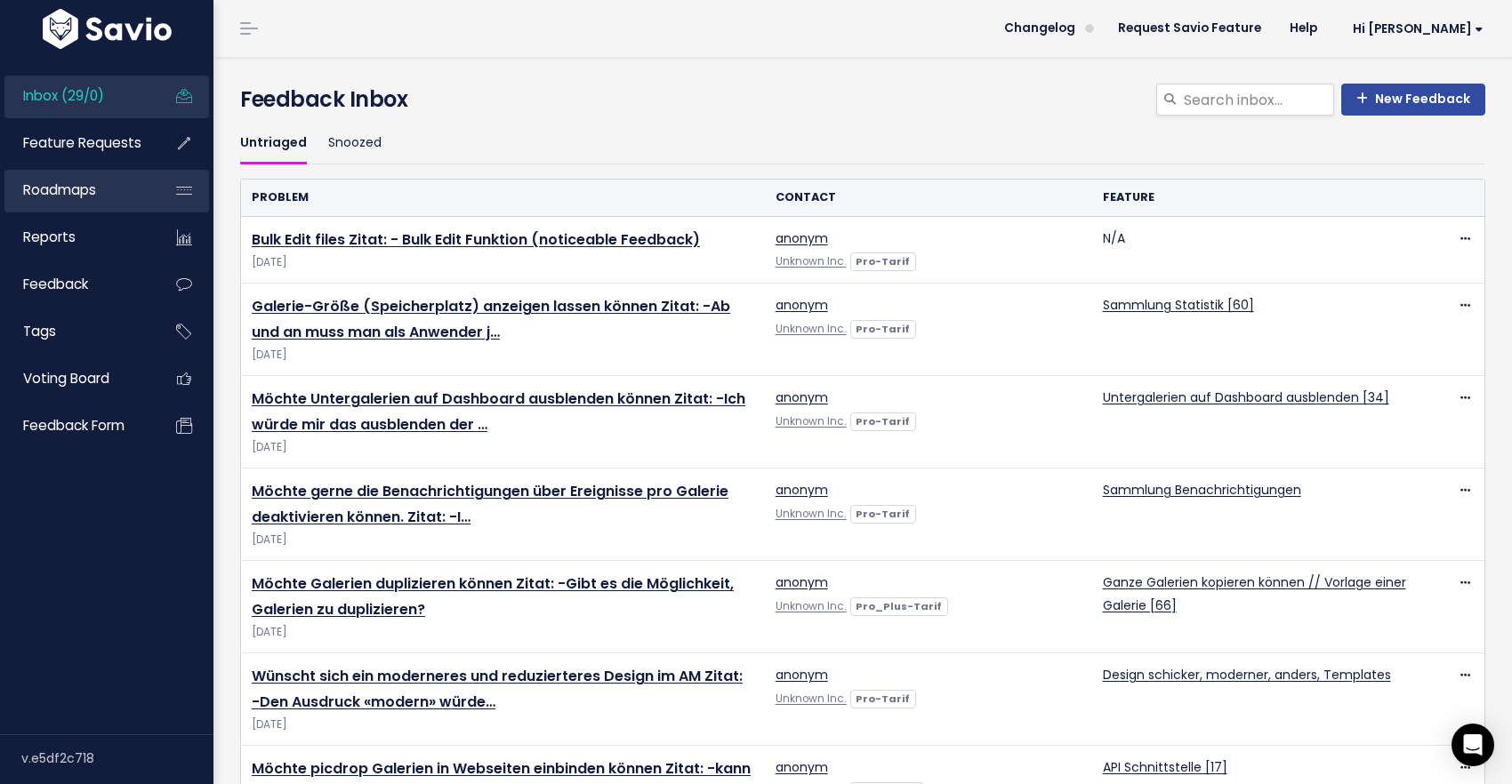
click at [104, 197] on link "Roadmaps" at bounding box center [76, 189] width 143 height 41
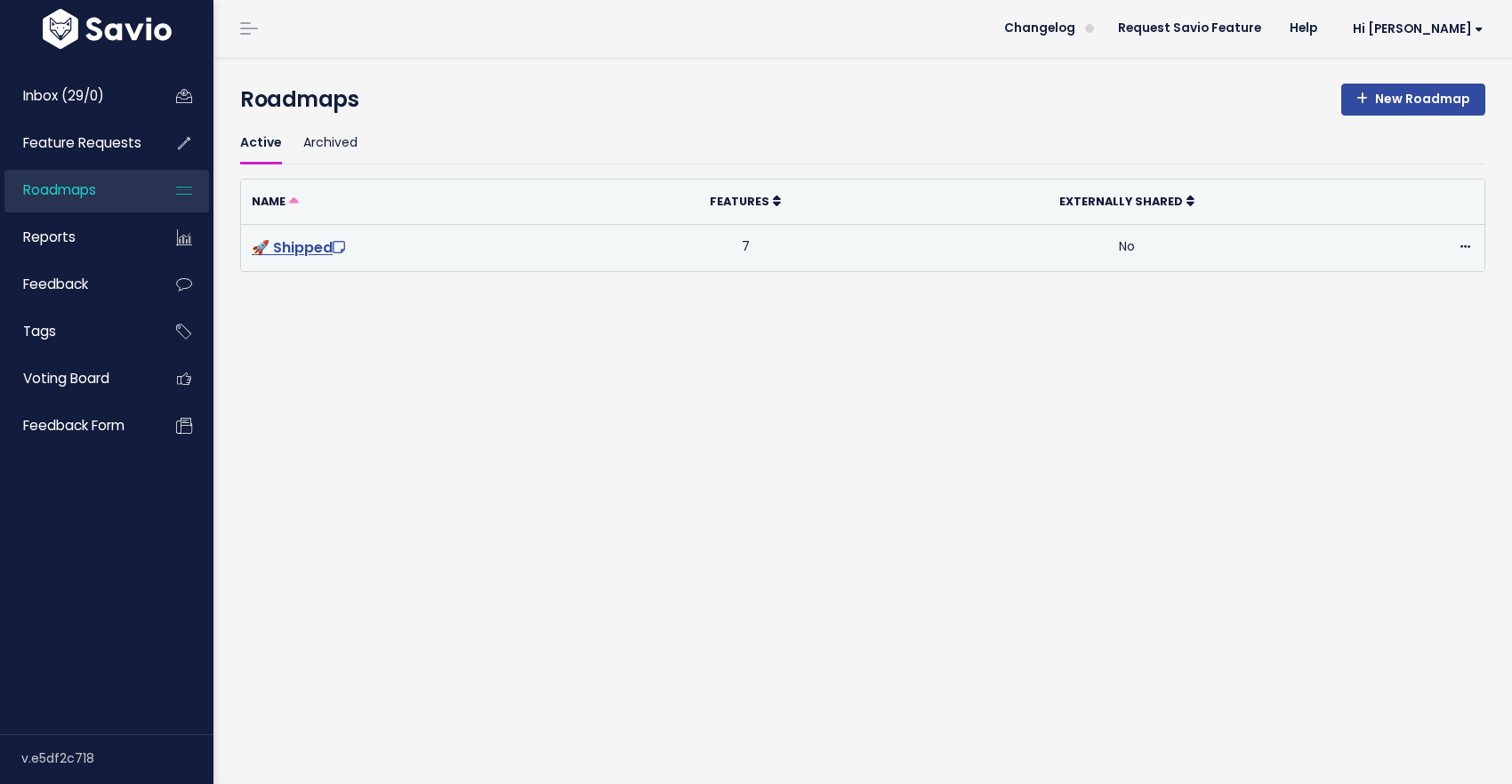
click at [296, 244] on link "🚀 Shipped" at bounding box center [300, 248] width 97 height 21
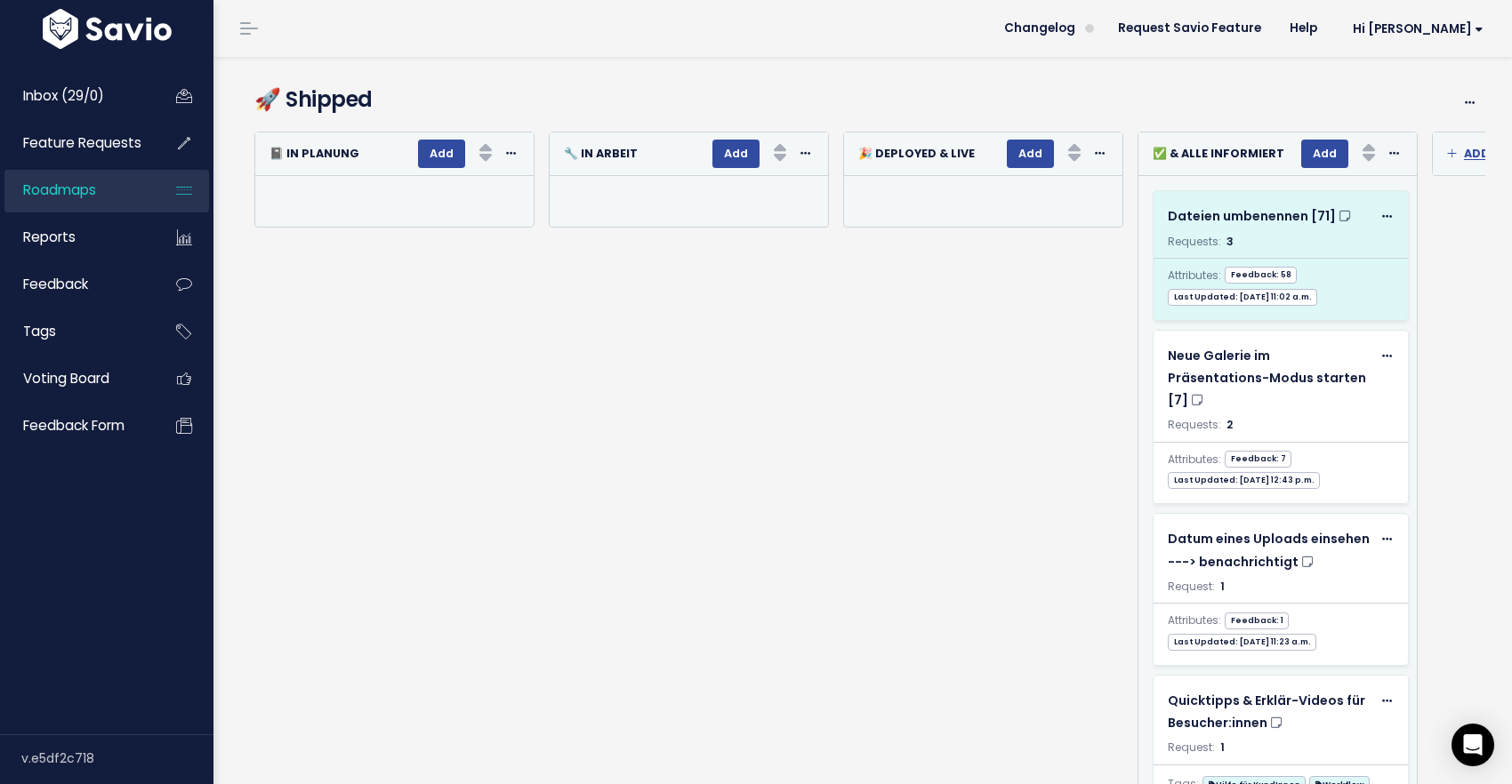
click at [1273, 282] on span "Feedback: 58" at bounding box center [1261, 276] width 72 height 17
click at [1339, 278] on div "Attributes: Feedback: 58 Last Updated: [DATE] 11:02 a.m." at bounding box center [1281, 281] width 254 height 48
click at [1264, 223] on span "Dateien umbenennen [71]" at bounding box center [1251, 216] width 168 height 18
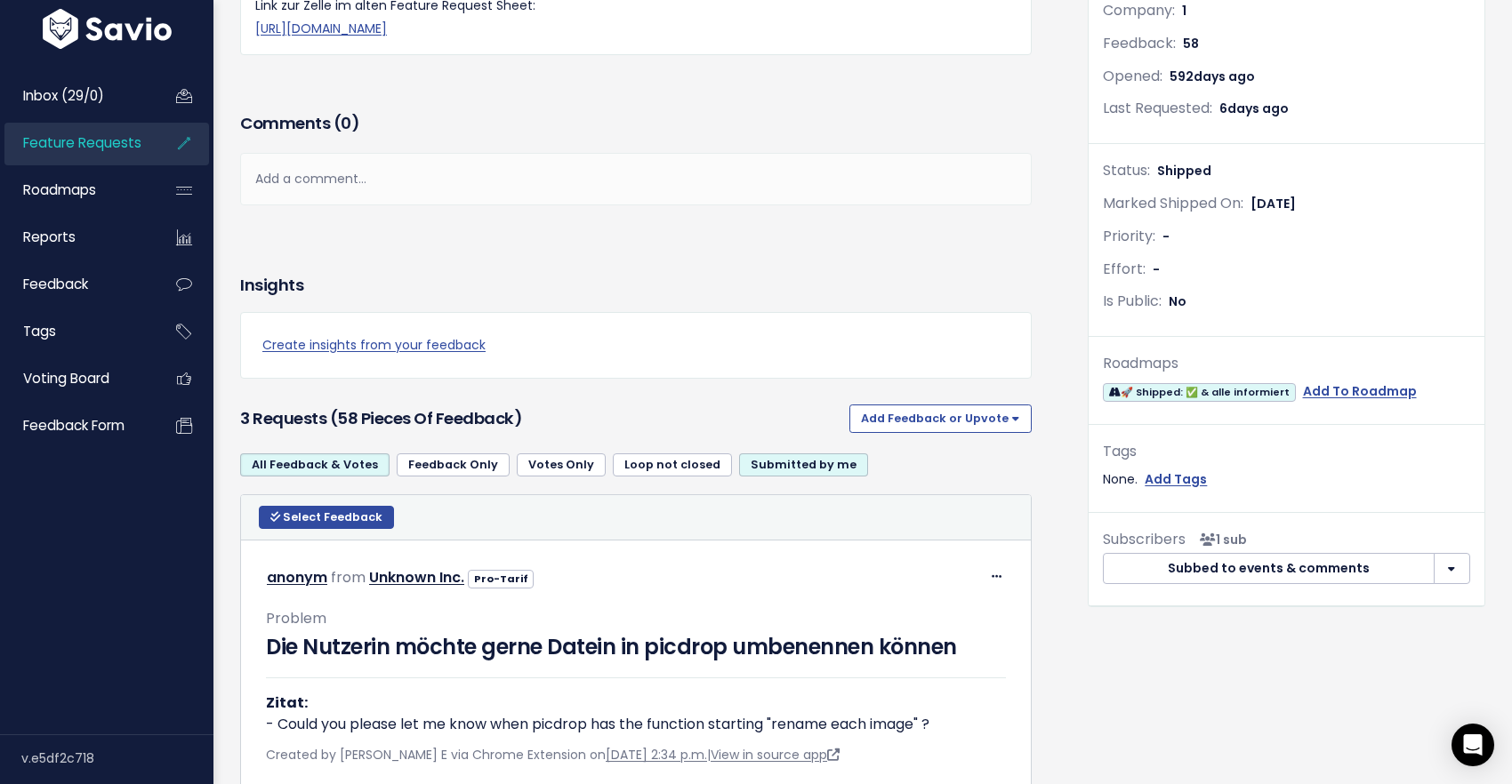
scroll to position [298, 0]
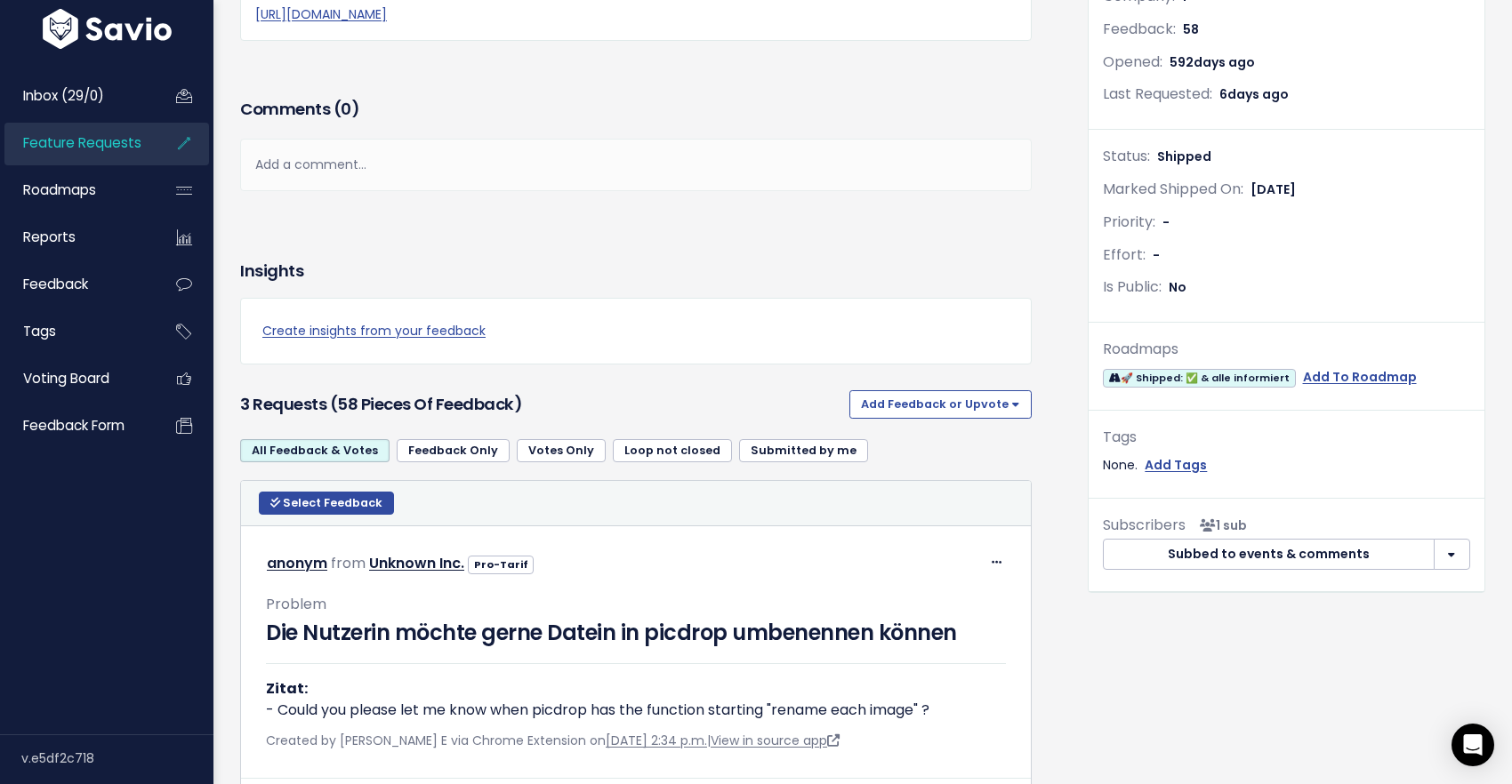
click at [476, 462] on link "Feedback Only" at bounding box center [453, 451] width 113 height 23
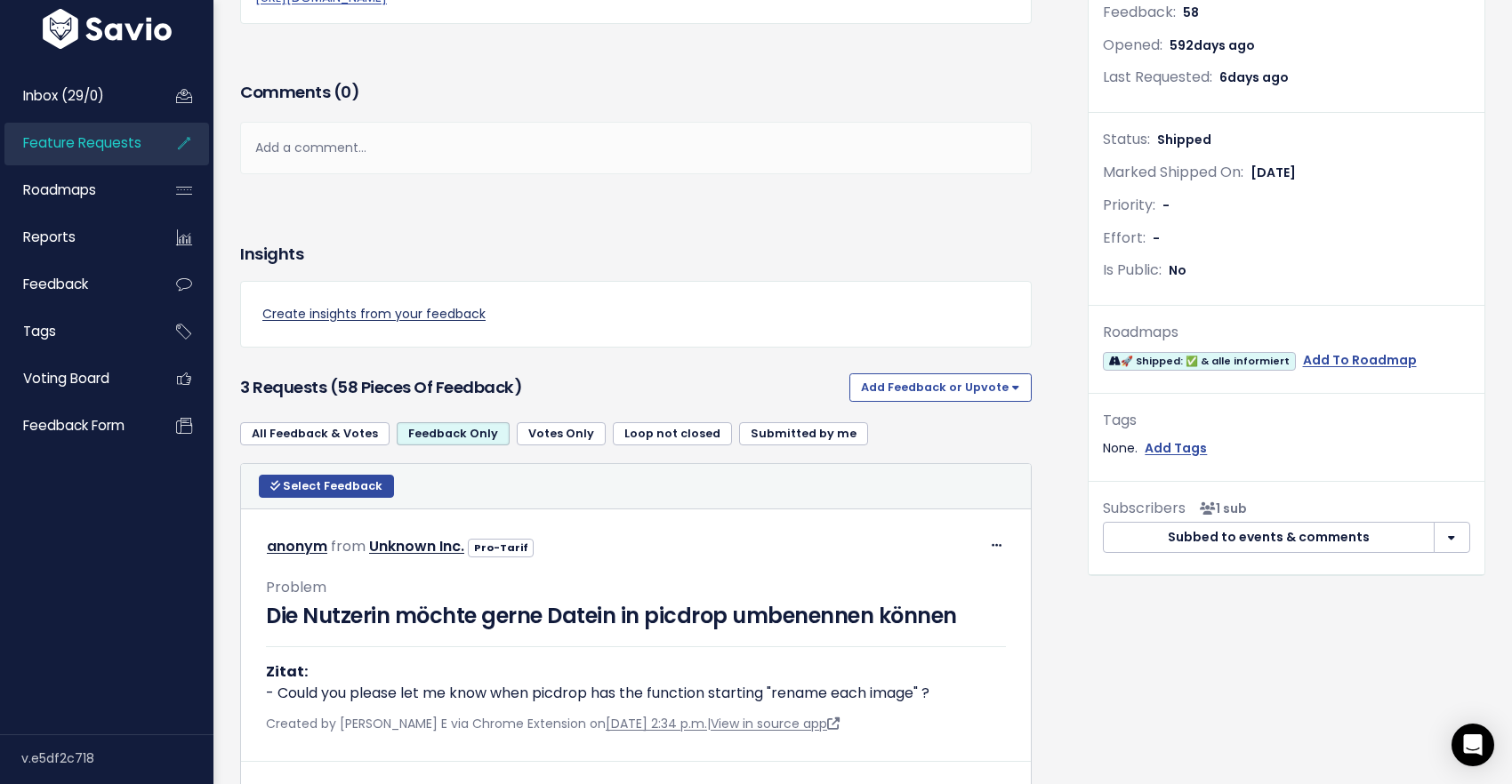
scroll to position [322, 0]
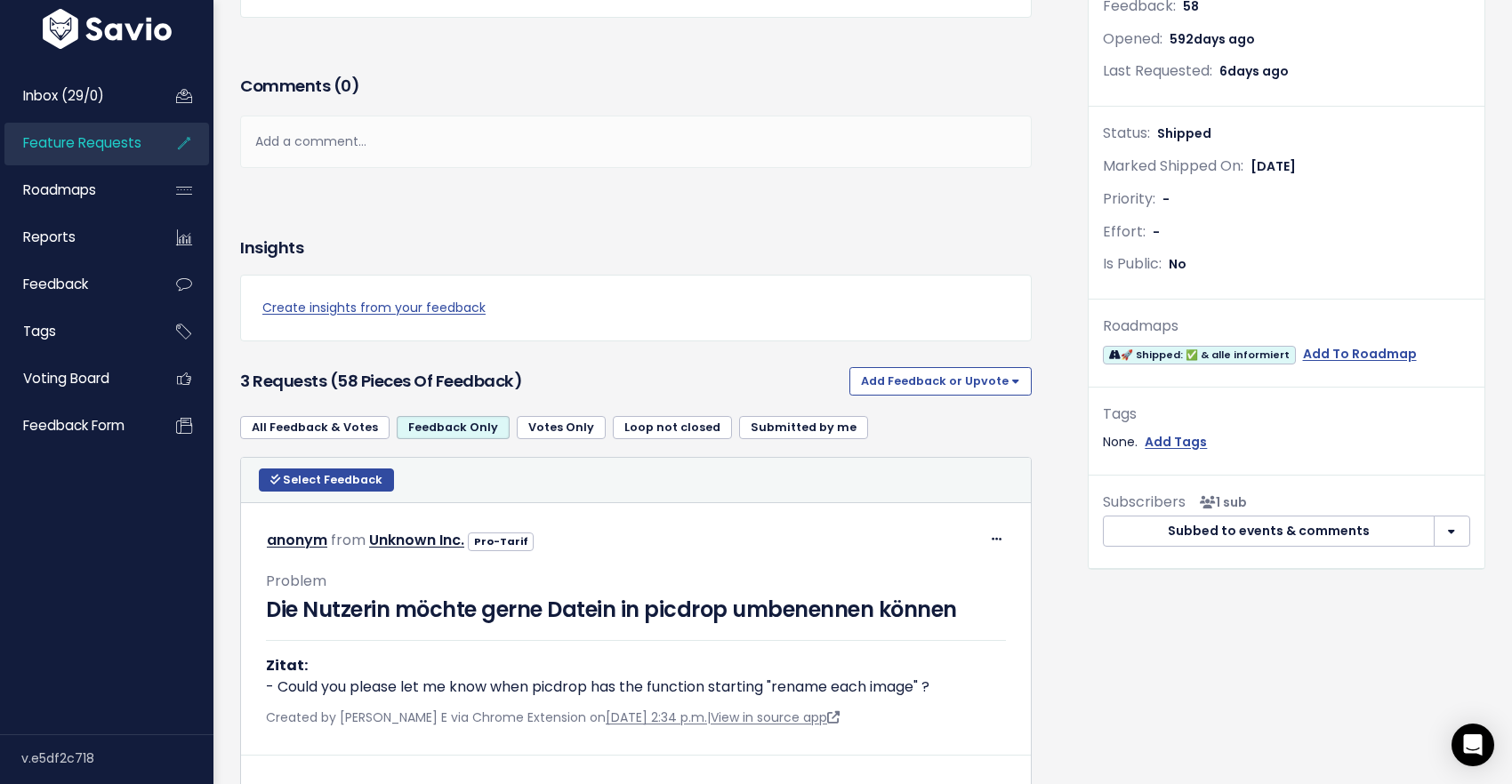
click at [325, 439] on link "All Feedback & Votes" at bounding box center [315, 427] width 150 height 23
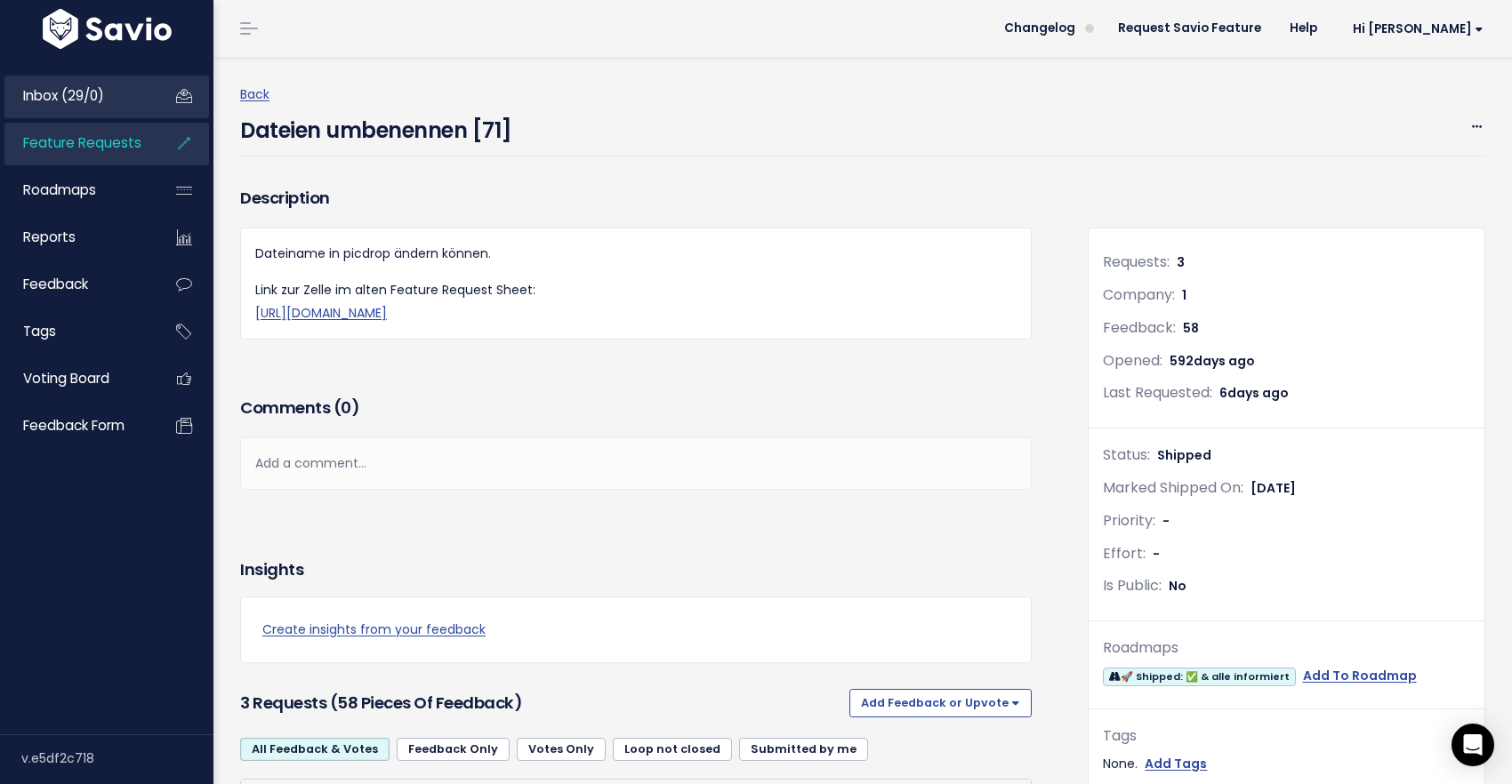
click at [80, 89] on span "Inbox (29/0)" at bounding box center [63, 96] width 81 height 19
